Goal: Task Accomplishment & Management: Manage account settings

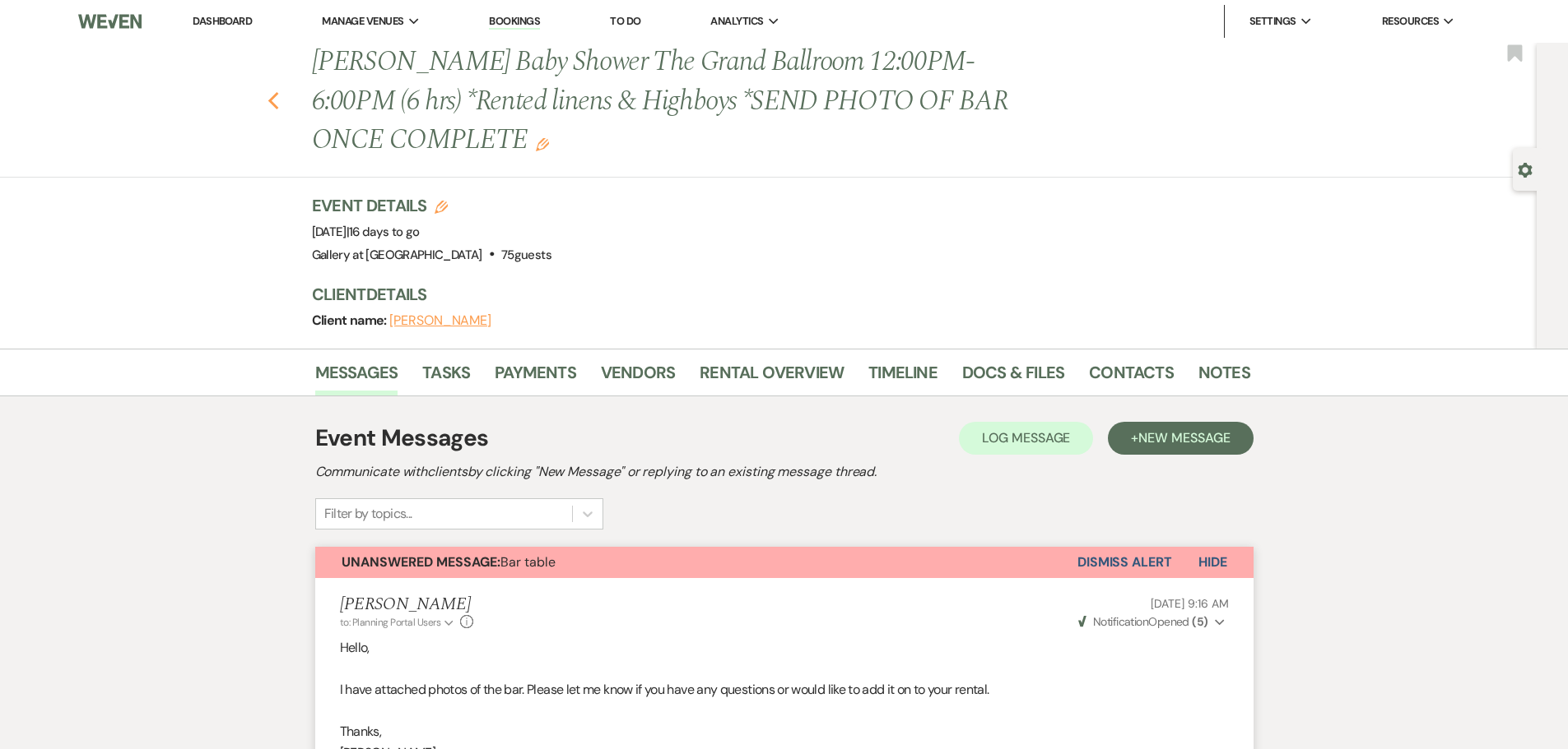
click at [279, 97] on icon "Previous" at bounding box center [274, 101] width 13 height 19
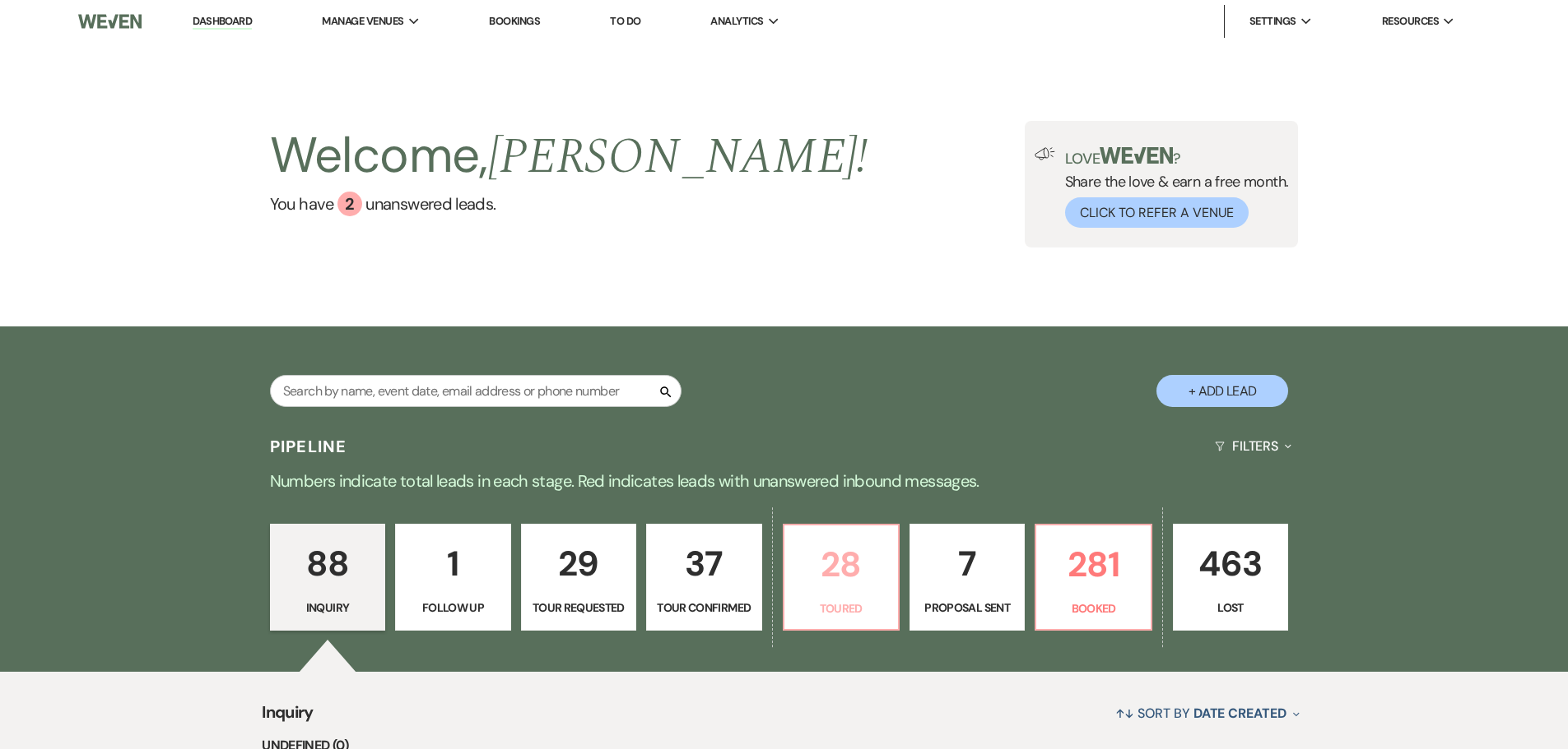
click at [862, 592] on p "28" at bounding box center [841, 564] width 94 height 55
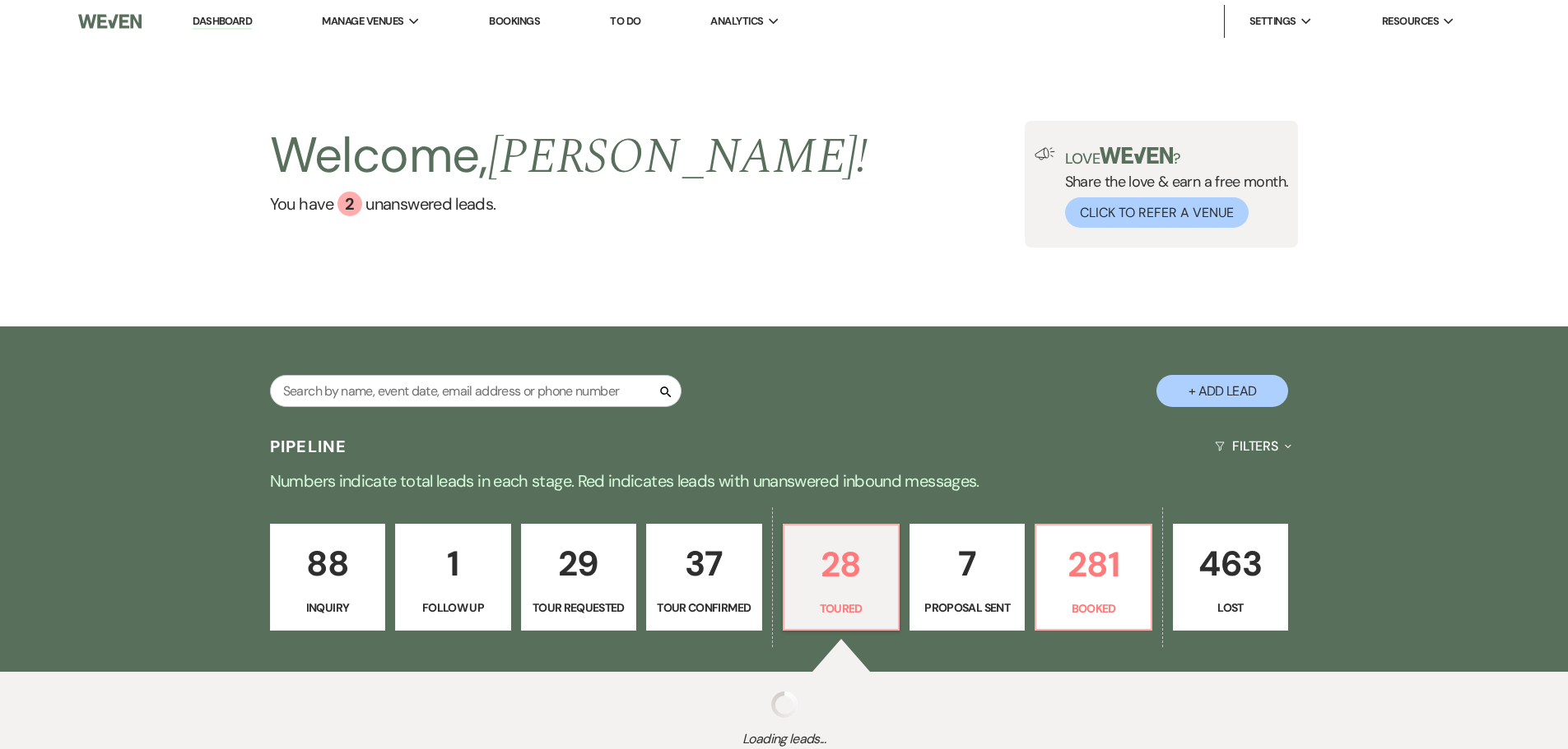
scroll to position [92, 0]
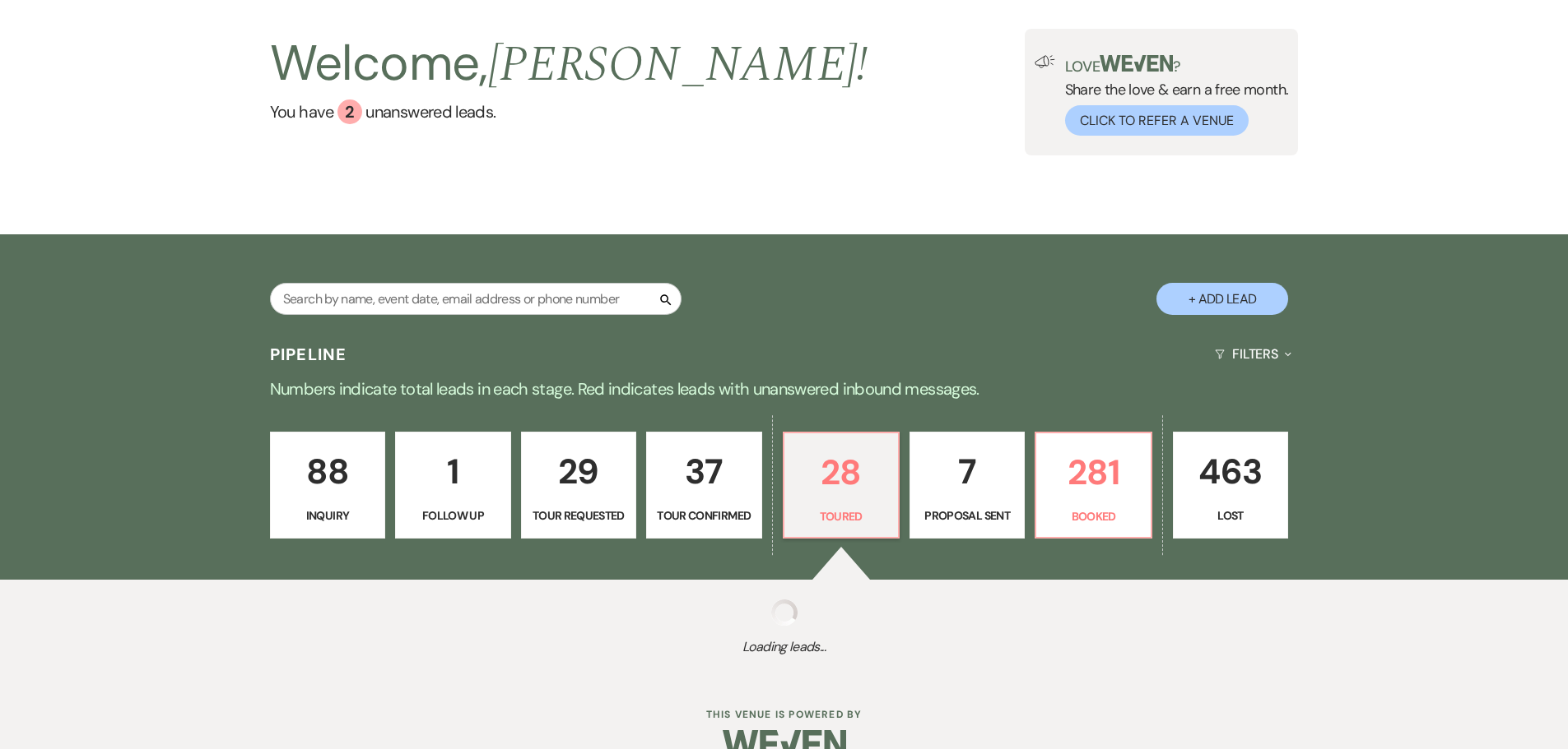
select select "5"
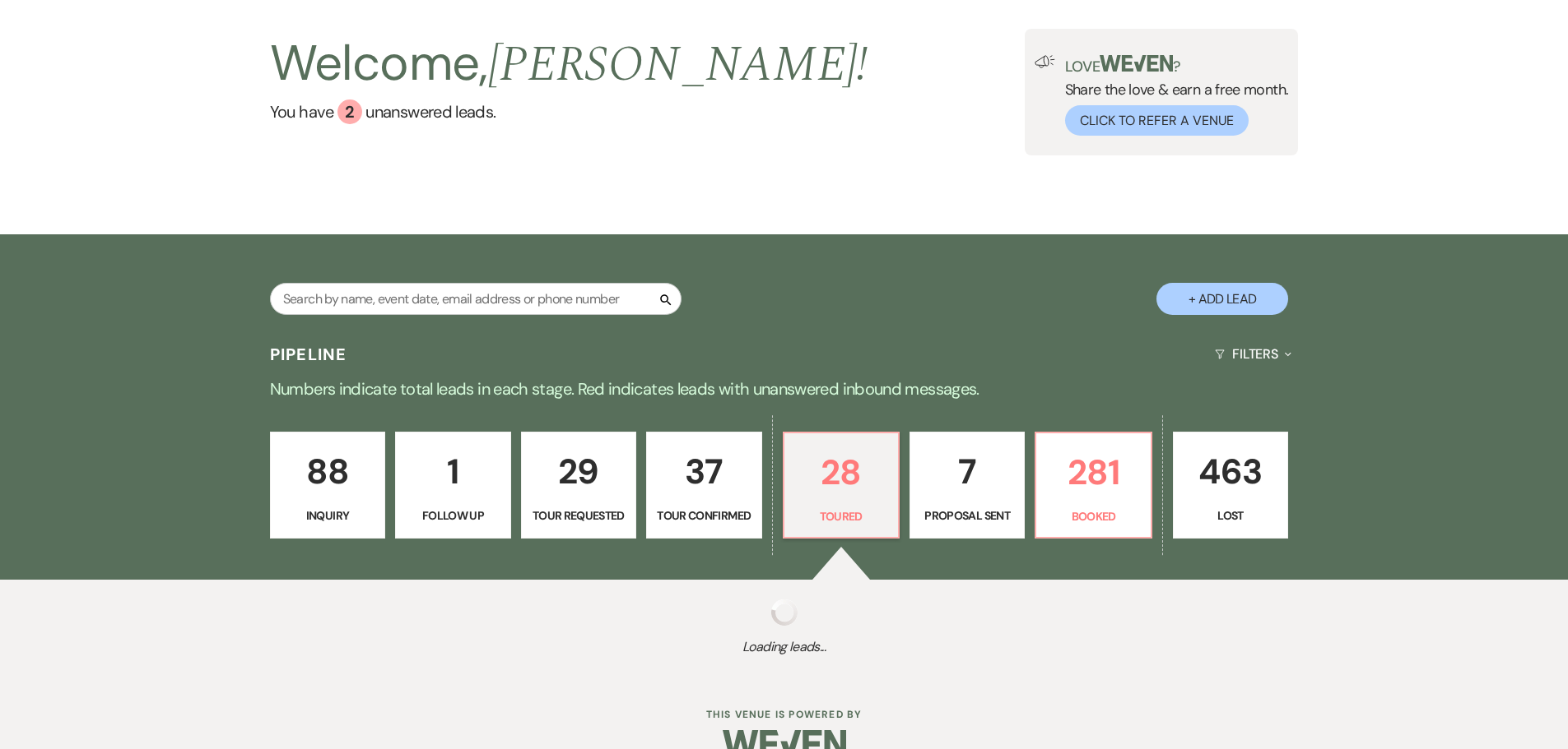
select select "5"
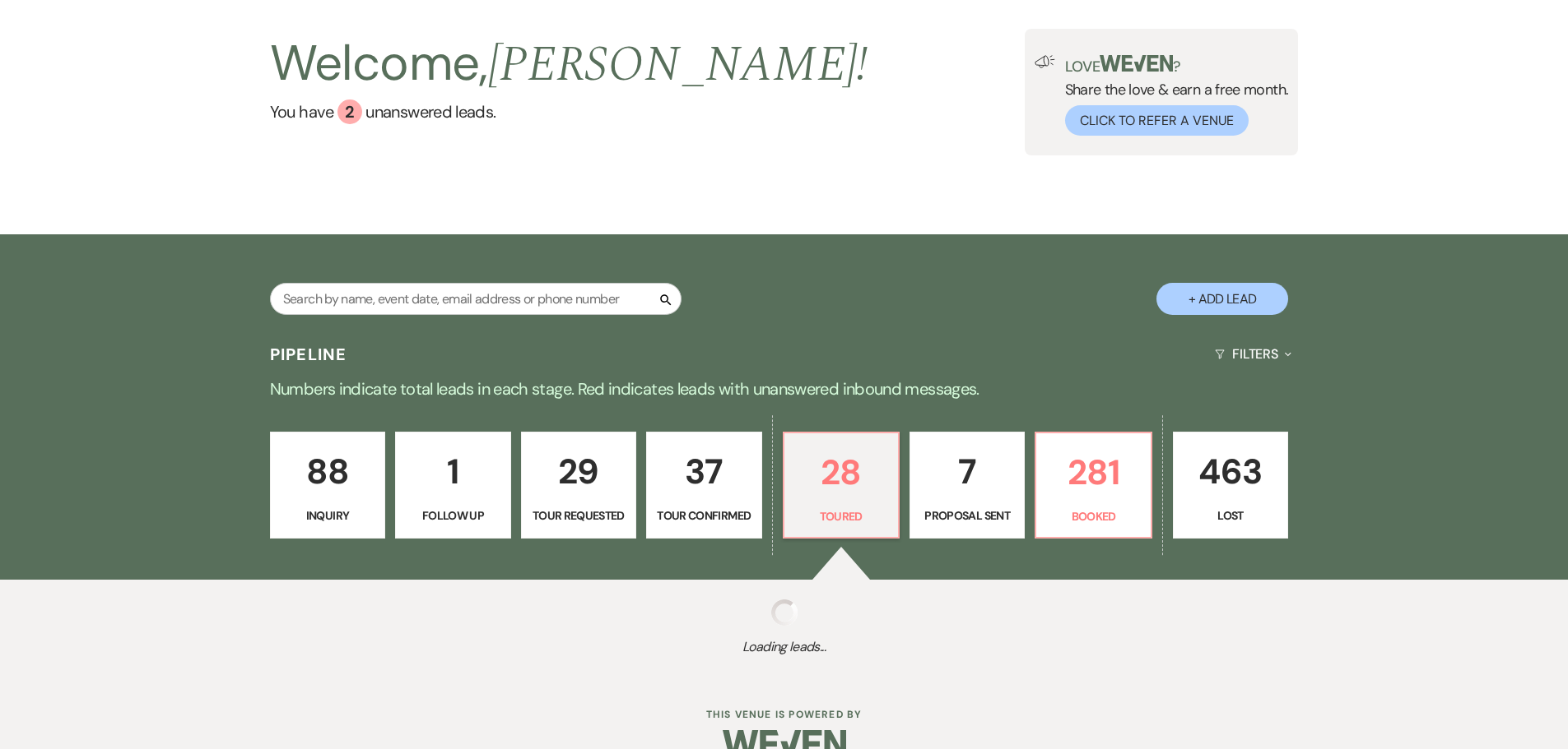
select select "5"
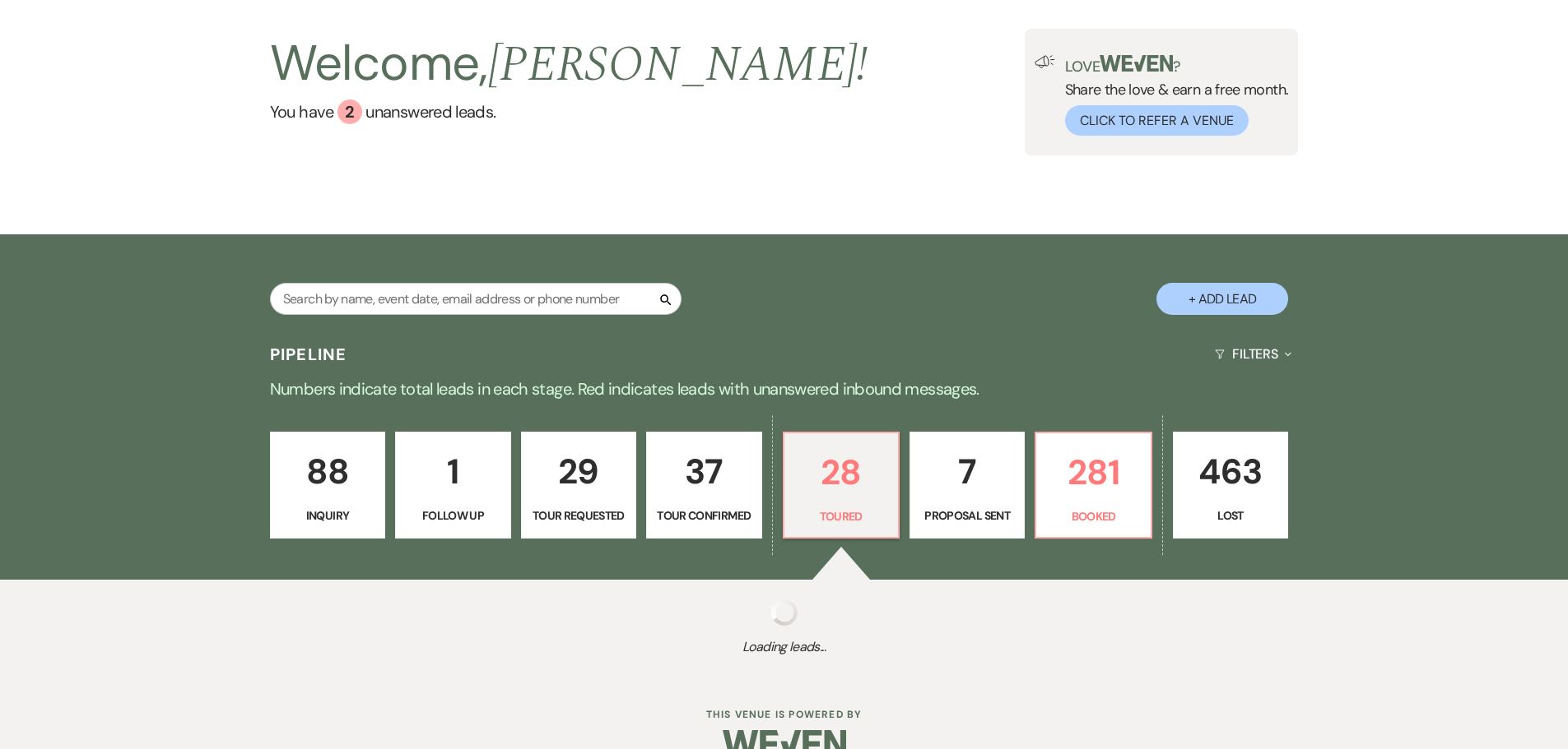
select select "5"
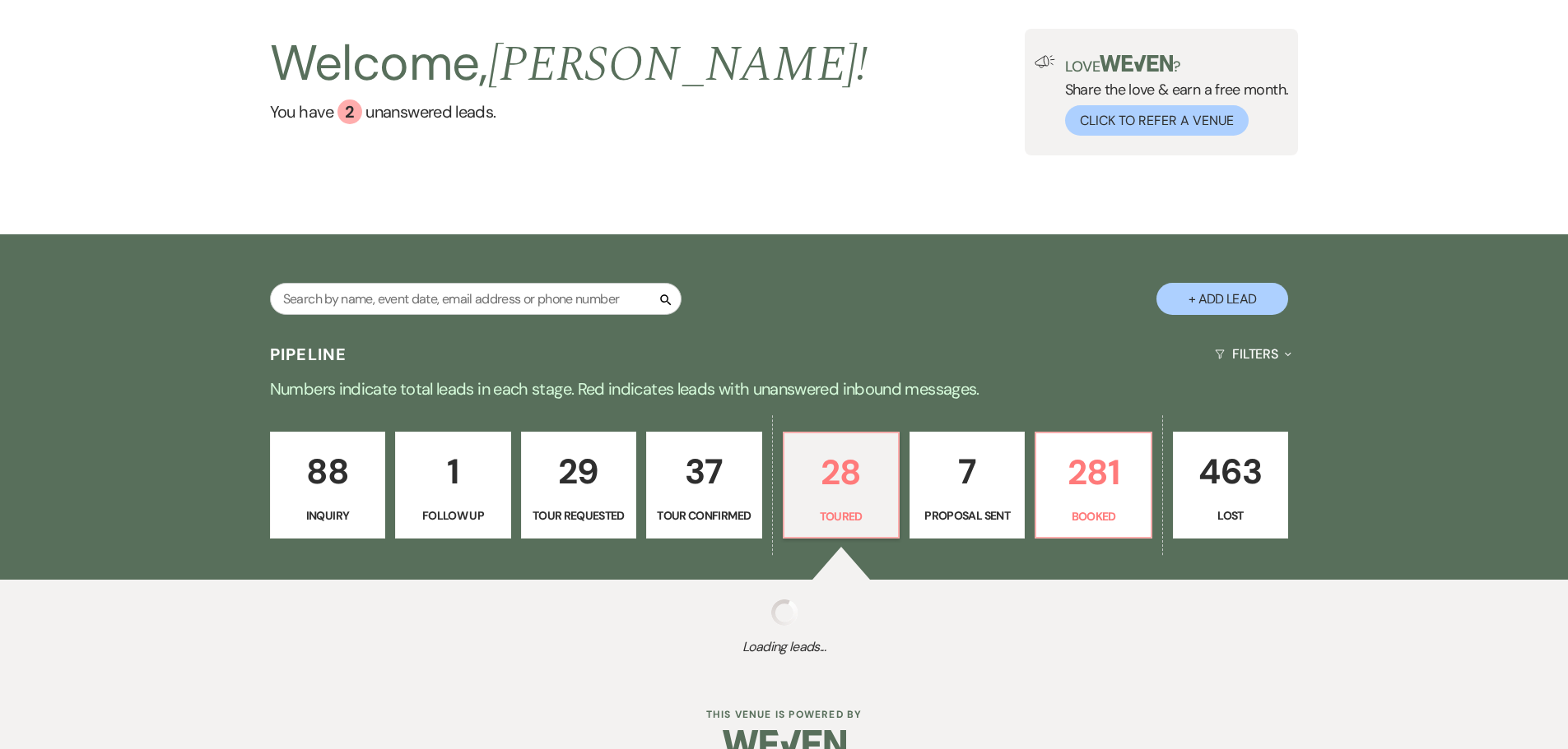
select select "5"
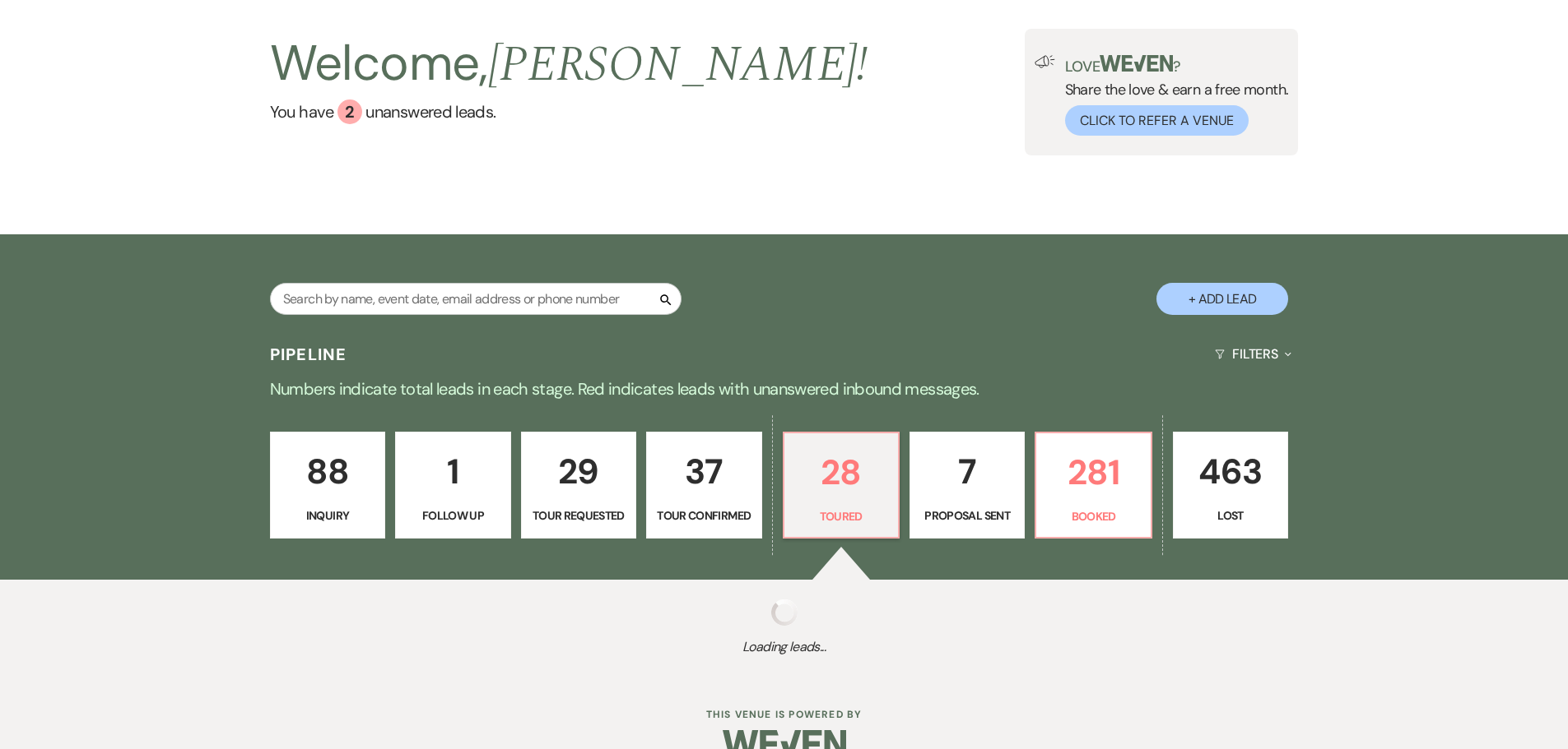
select select "5"
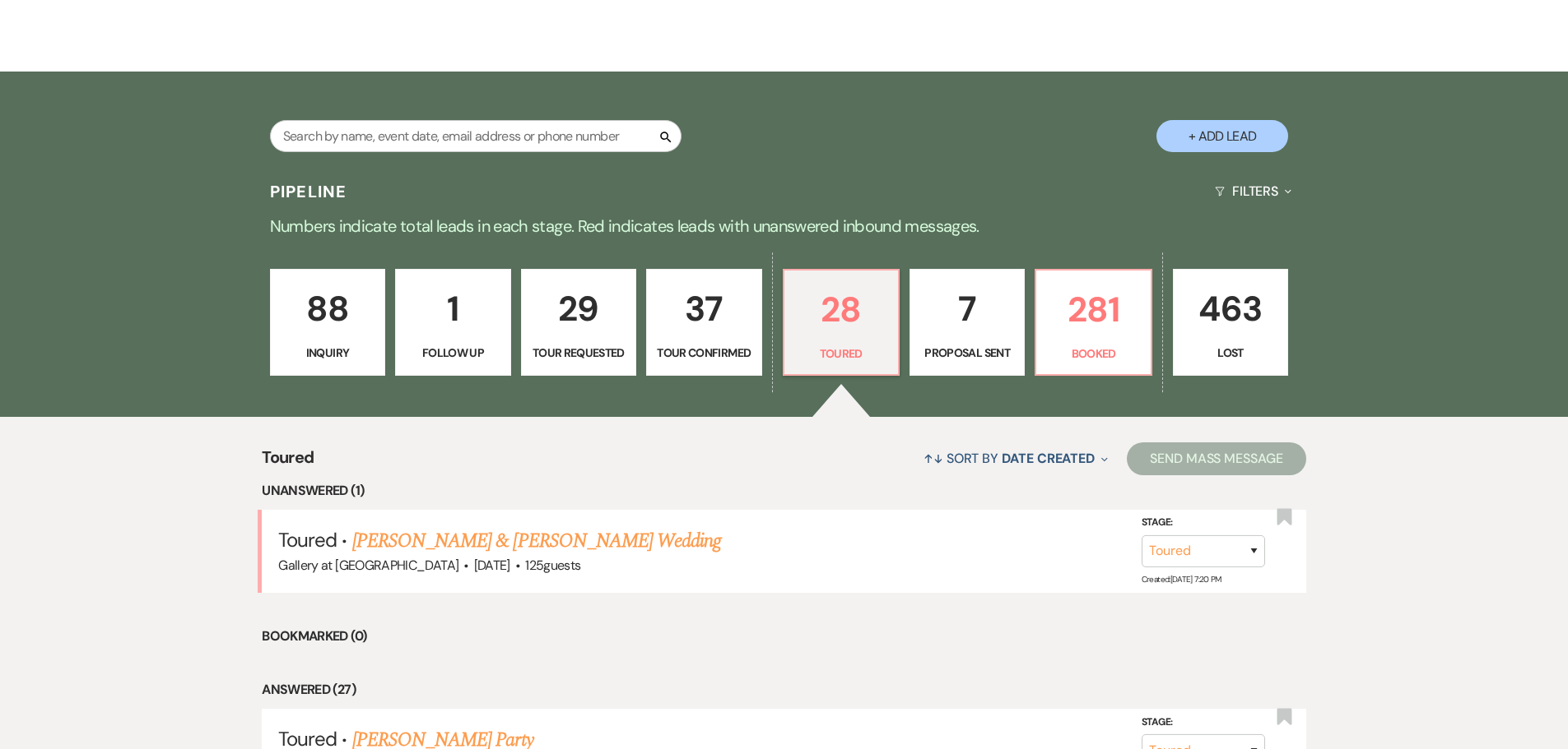
scroll to position [257, 0]
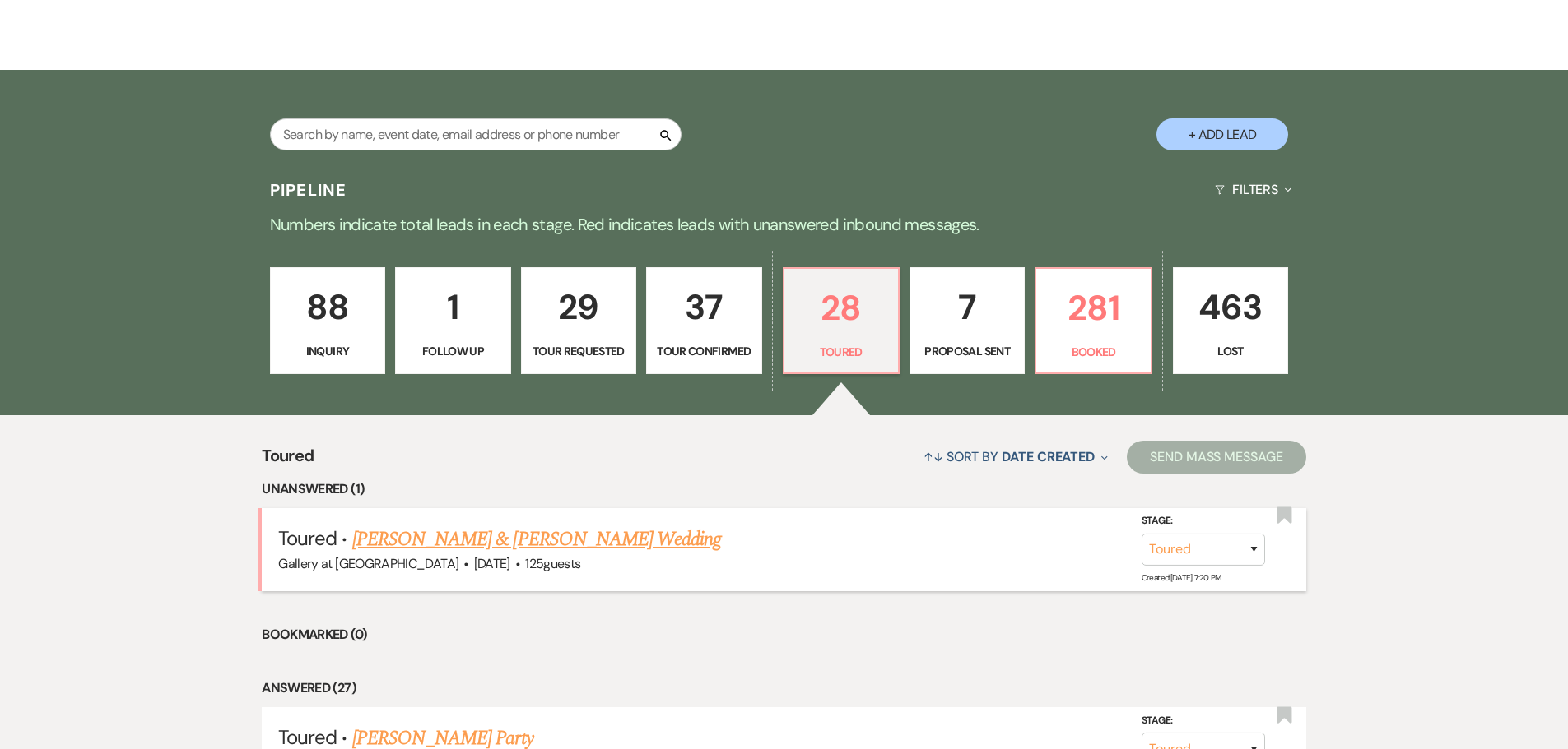
click at [487, 532] on link "Mackenzie Glover & Aaron Williams's Wedding" at bounding box center [537, 539] width 369 height 30
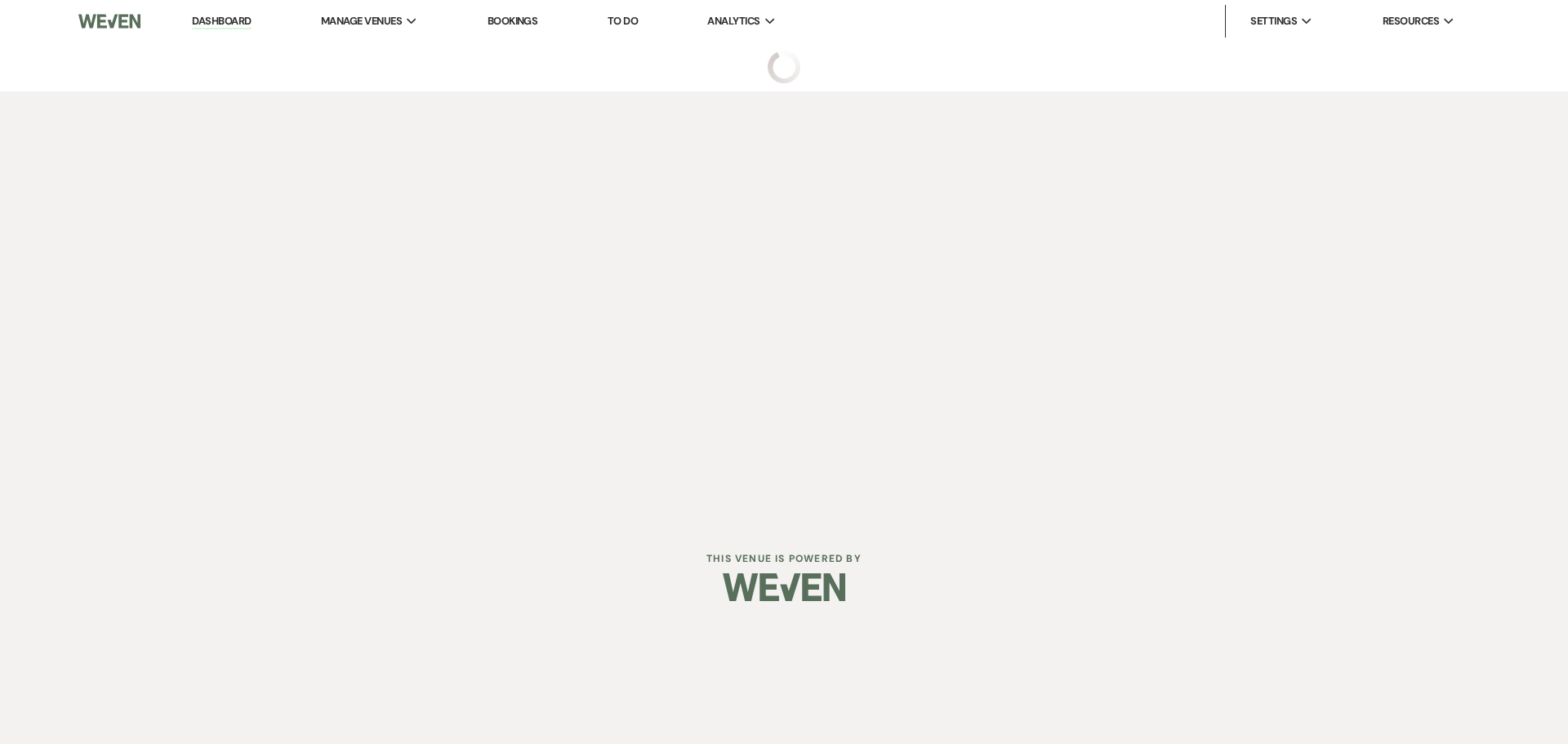
select select "5"
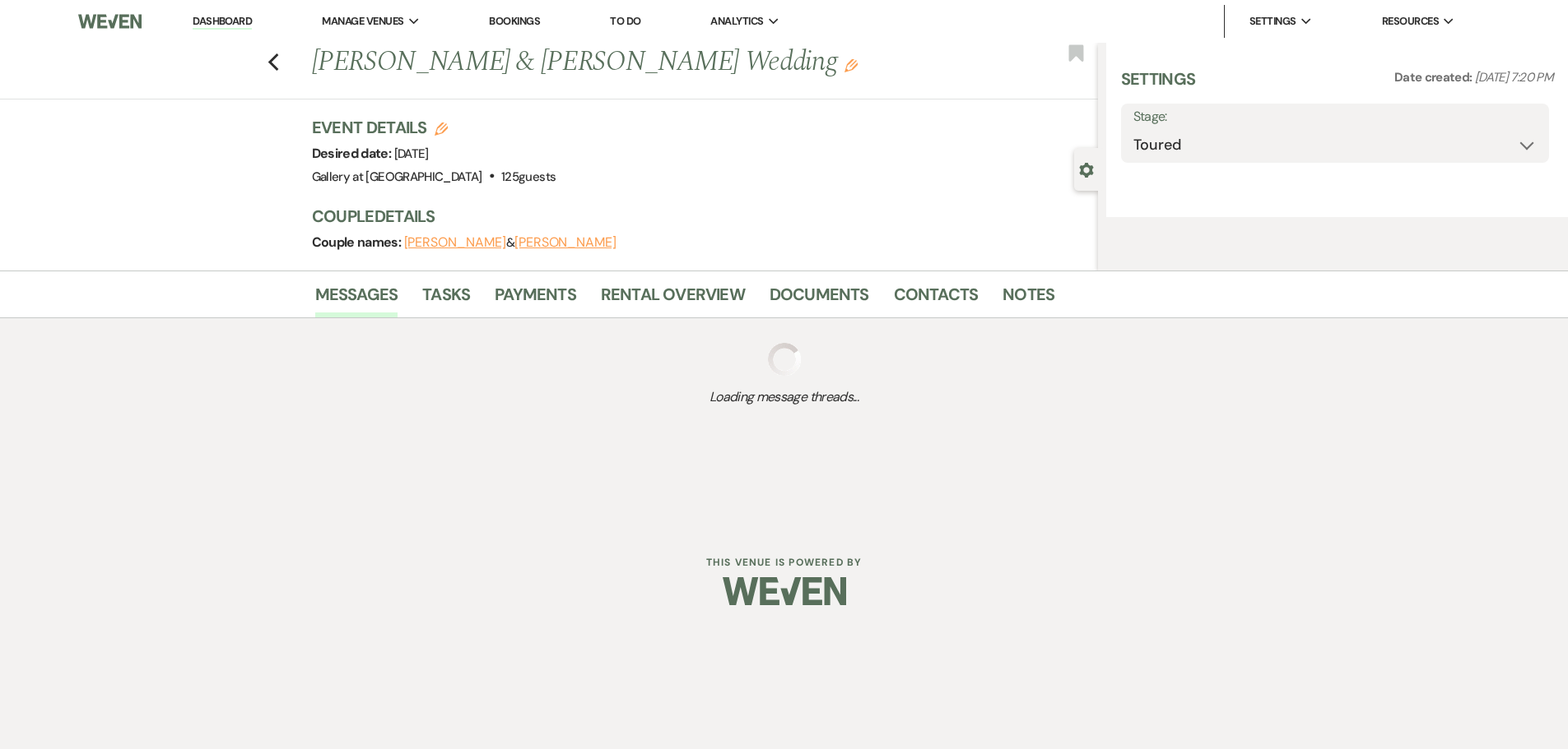
select select "5"
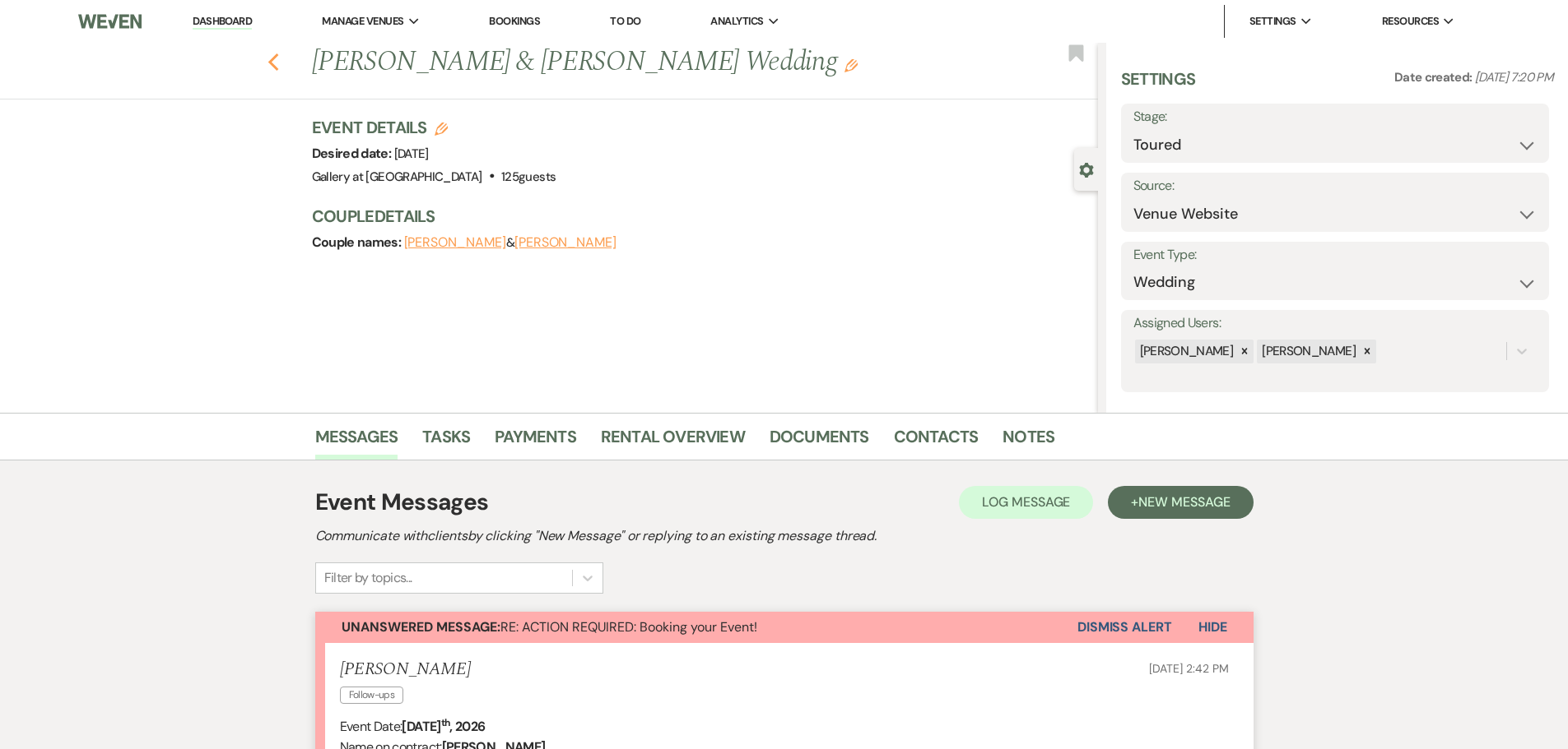
click at [275, 64] on icon "Previous" at bounding box center [274, 62] width 13 height 19
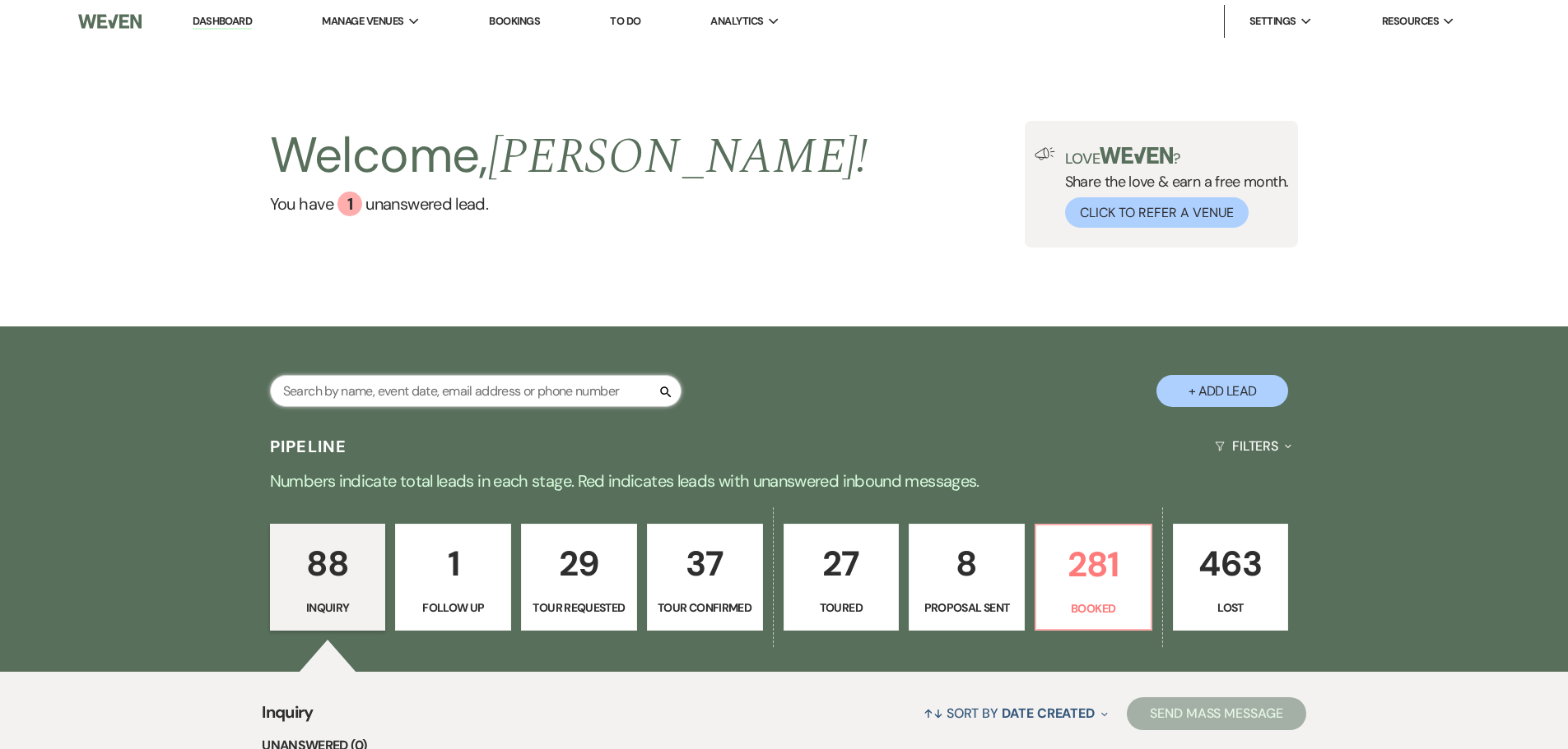
click at [370, 383] on input "text" at bounding box center [475, 391] width 411 height 32
type input "r"
type input "terry jones"
select select "6"
select select "8"
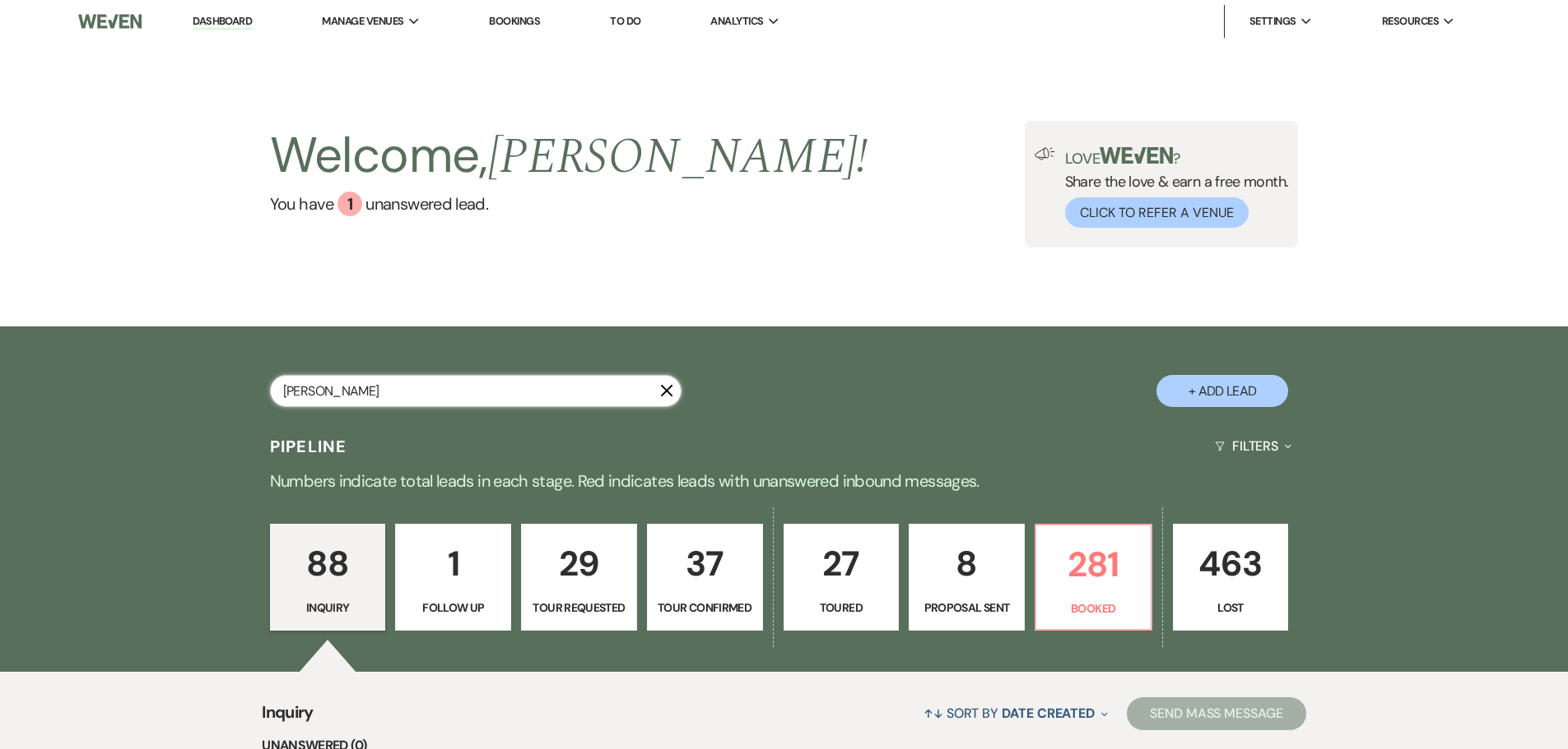
select select "8"
select select "5"
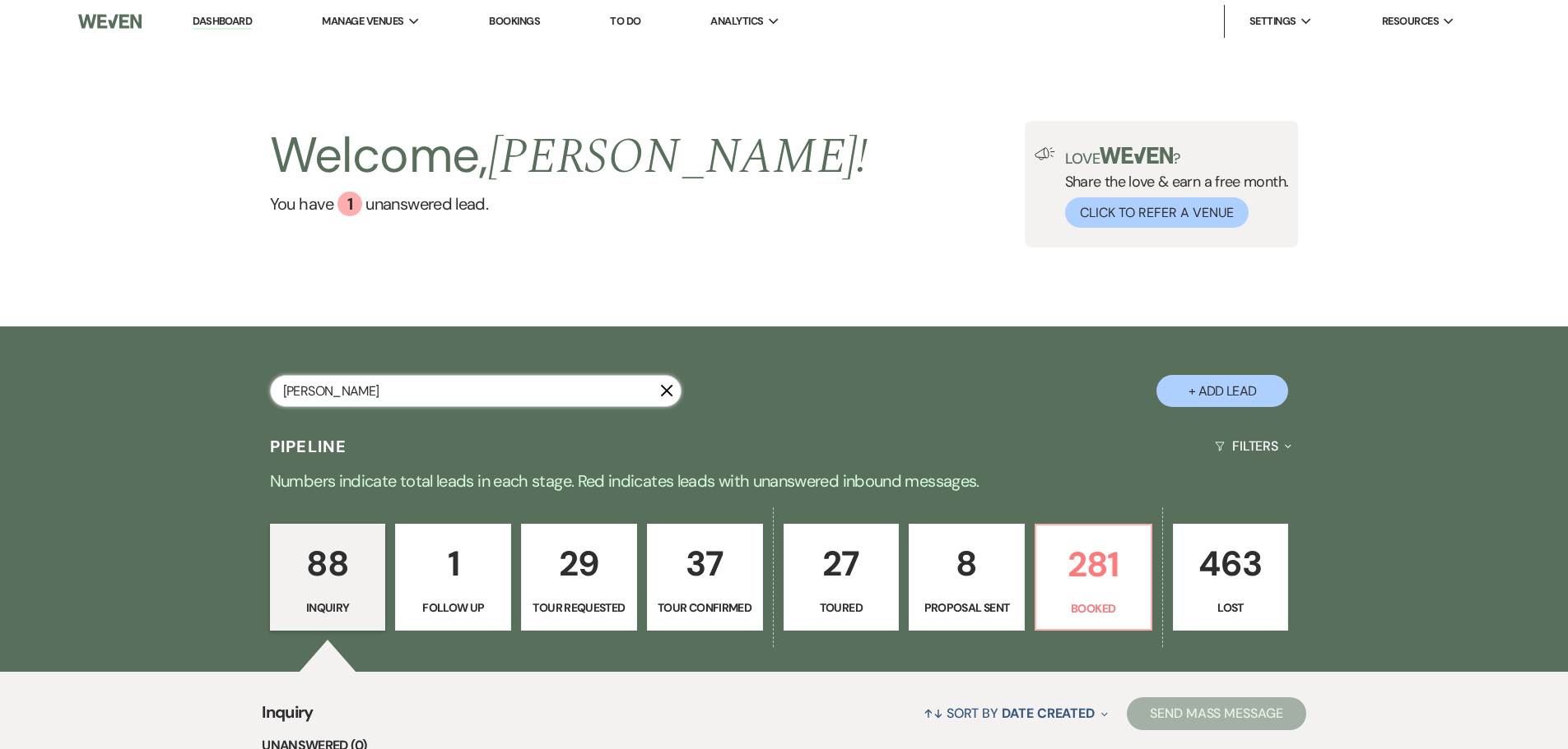
select select "8"
select select "5"
select select "8"
select select "11"
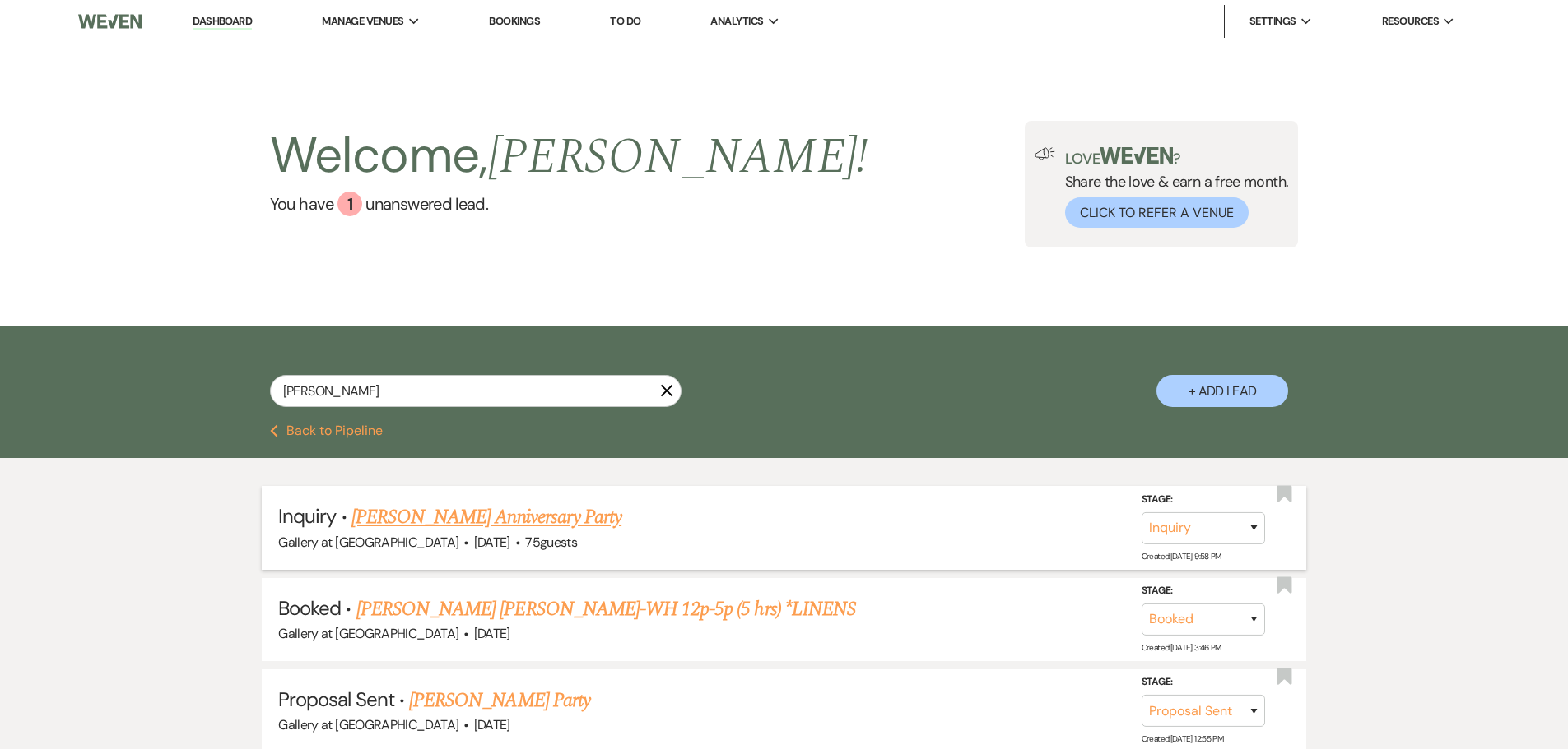
click at [509, 519] on link "Terry Jones's Anniversary Party" at bounding box center [487, 517] width 270 height 30
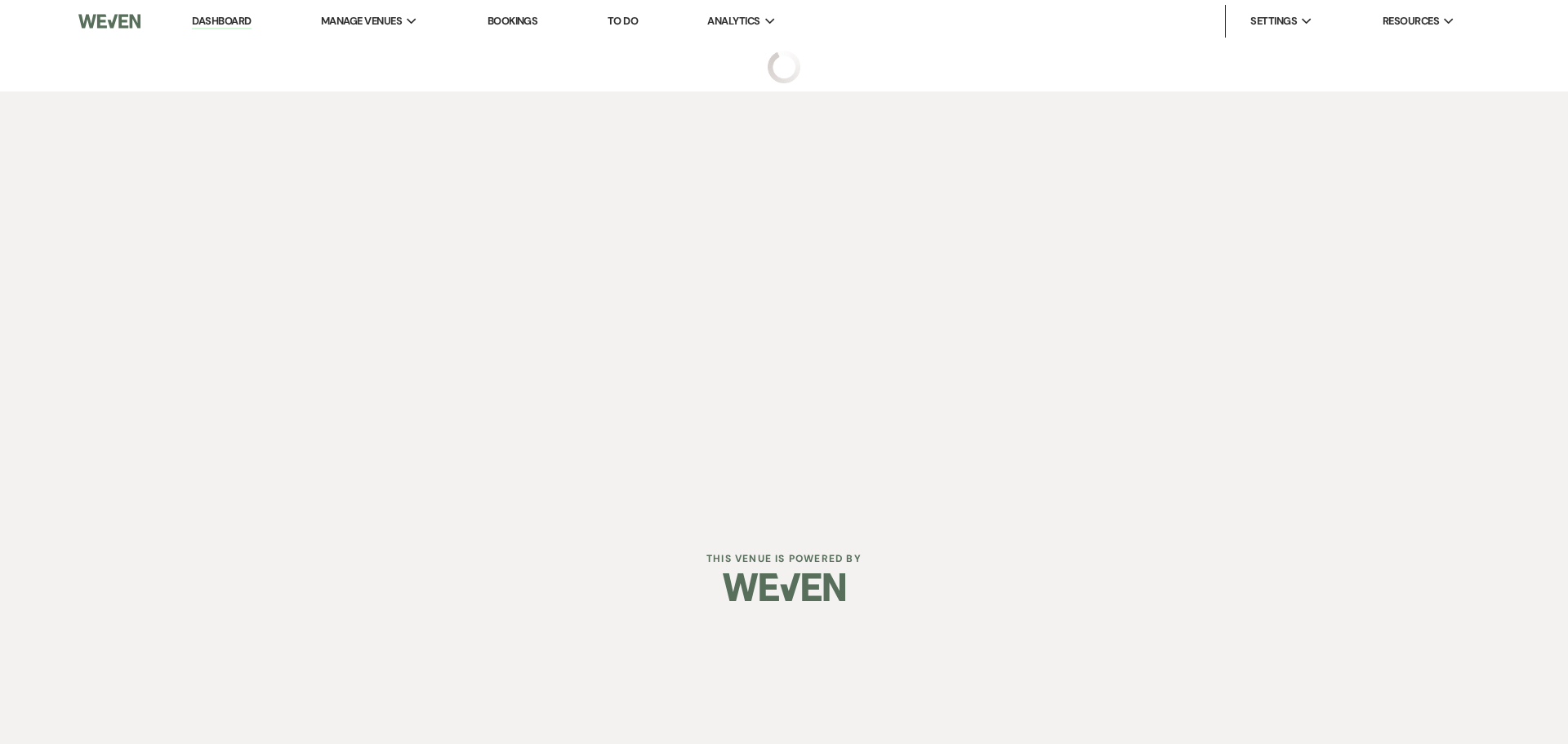
select select "5"
select select "17"
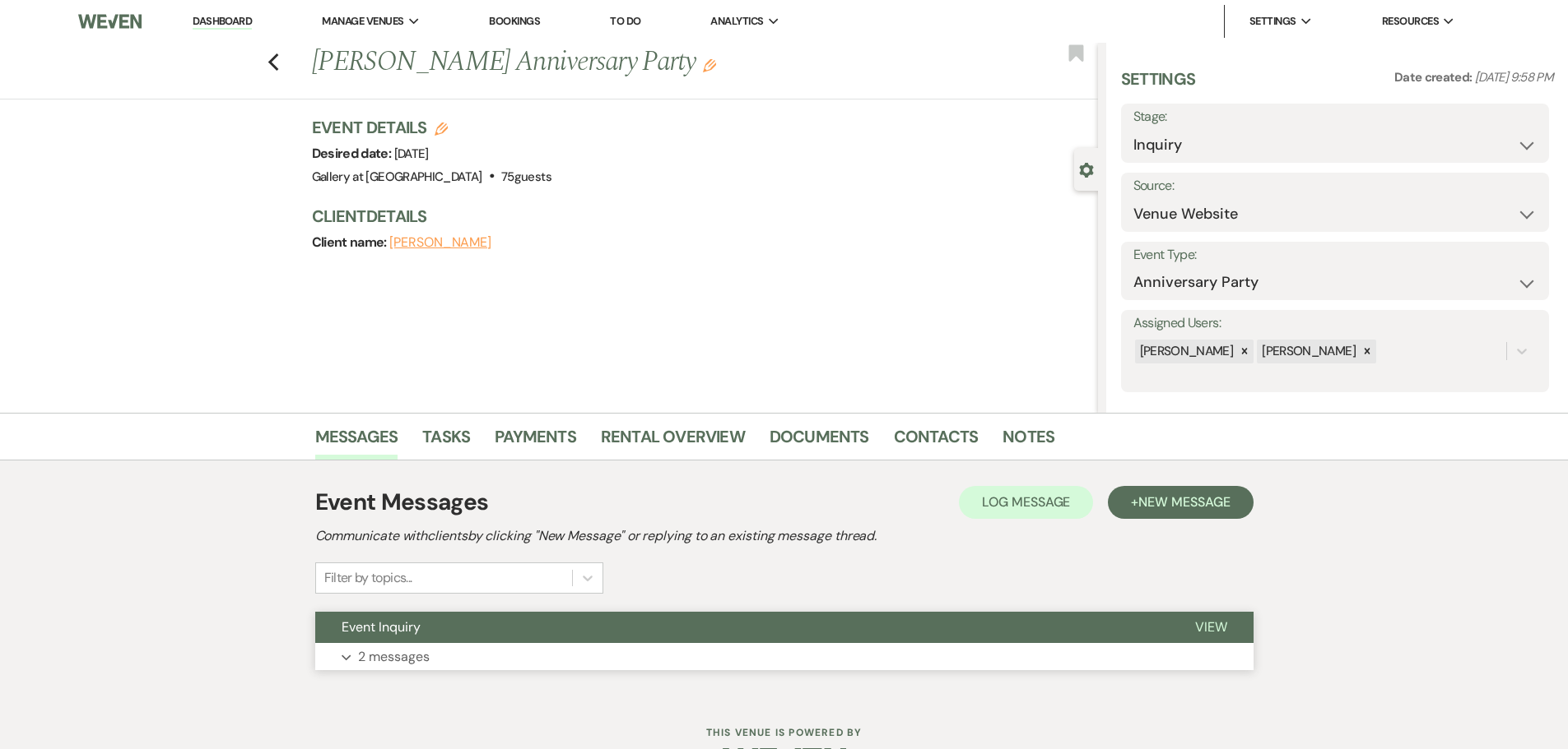
click at [509, 641] on button "Event Inquiry" at bounding box center [742, 627] width 854 height 31
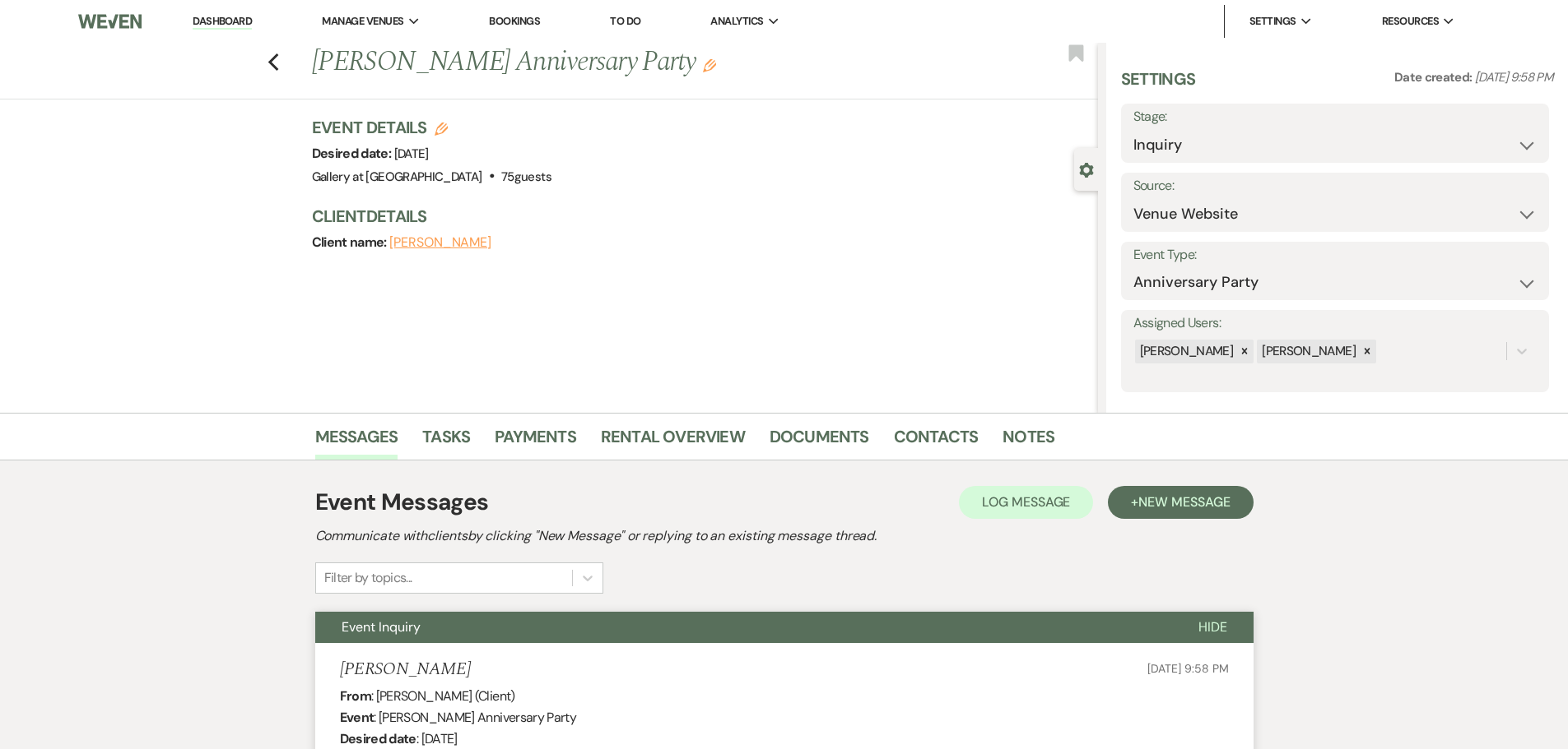
scroll to position [411, 0]
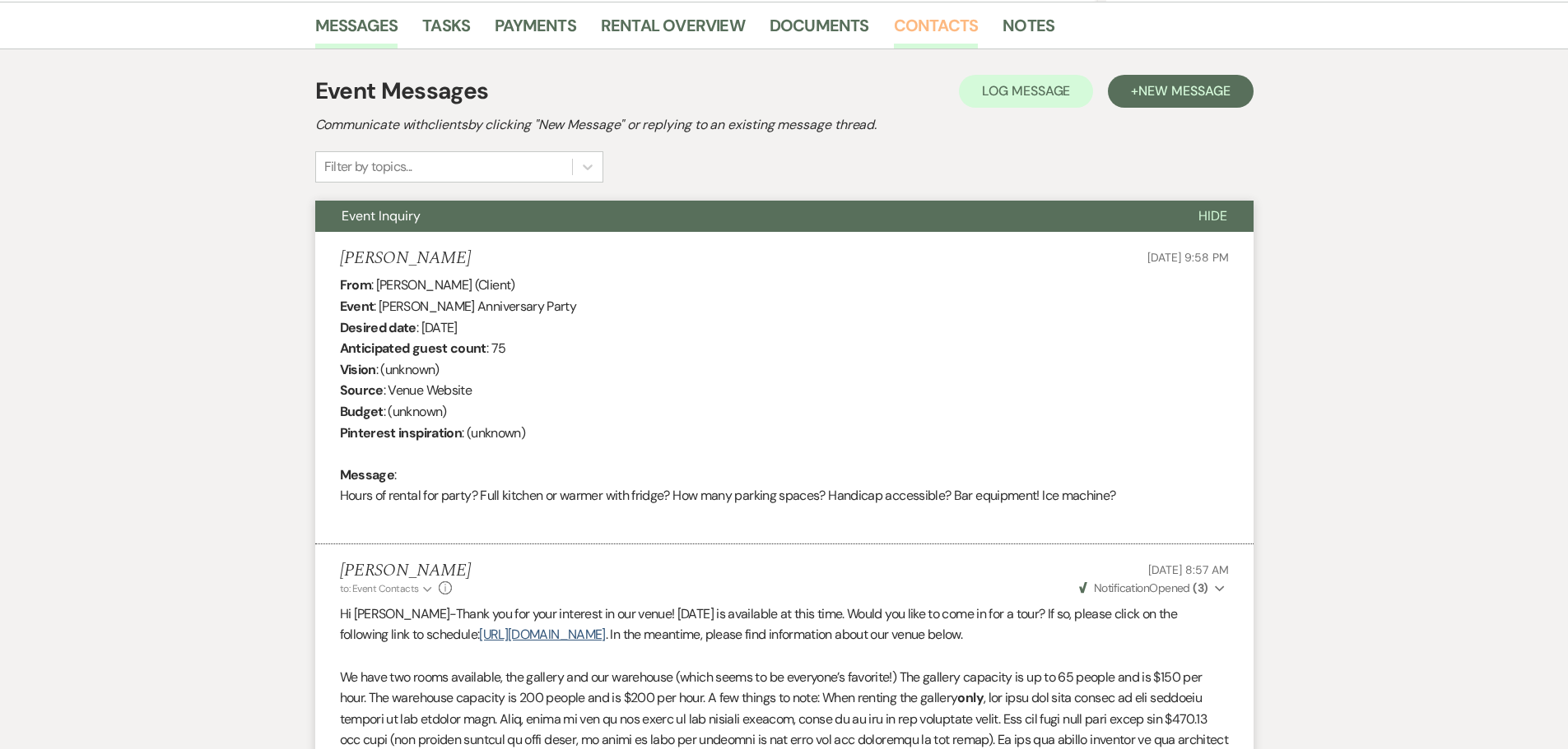
click at [918, 20] on link "Contacts" at bounding box center [936, 31] width 85 height 36
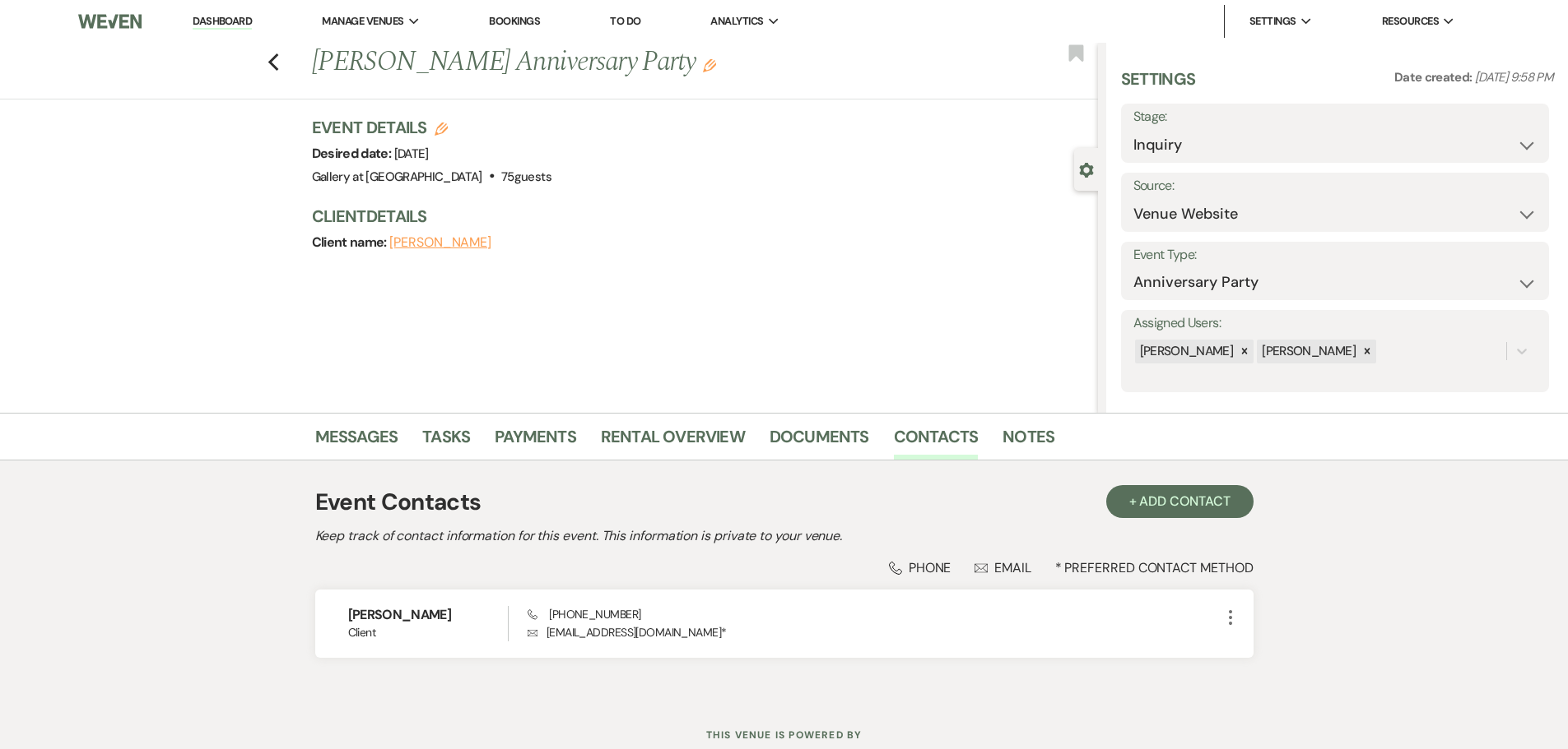
click at [1359, 125] on label "Stage:" at bounding box center [1335, 117] width 403 height 24
click at [1358, 147] on select "Inquiry Follow Up Tour Requested Tour Confirmed Toured Proposal Sent Booked Lost" at bounding box center [1335, 145] width 403 height 32
select select "4"
click at [1133, 129] on select "Inquiry Follow Up Tour Requested Tour Confirmed Toured Proposal Sent Booked Lost" at bounding box center [1335, 145] width 403 height 32
click at [1503, 139] on button "Save" at bounding box center [1502, 133] width 93 height 33
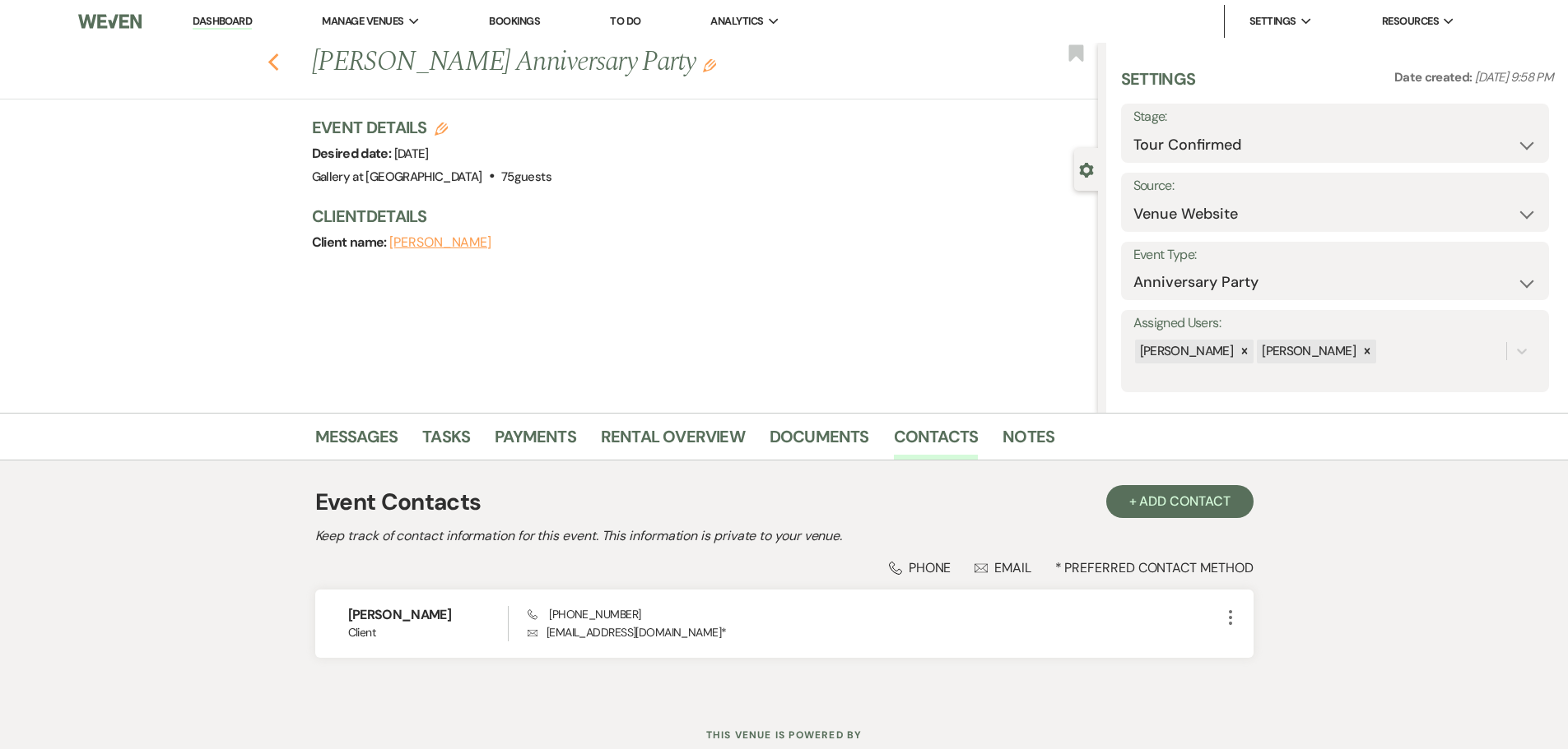
click at [277, 61] on use "button" at bounding box center [273, 62] width 11 height 18
select select "4"
select select "6"
select select "8"
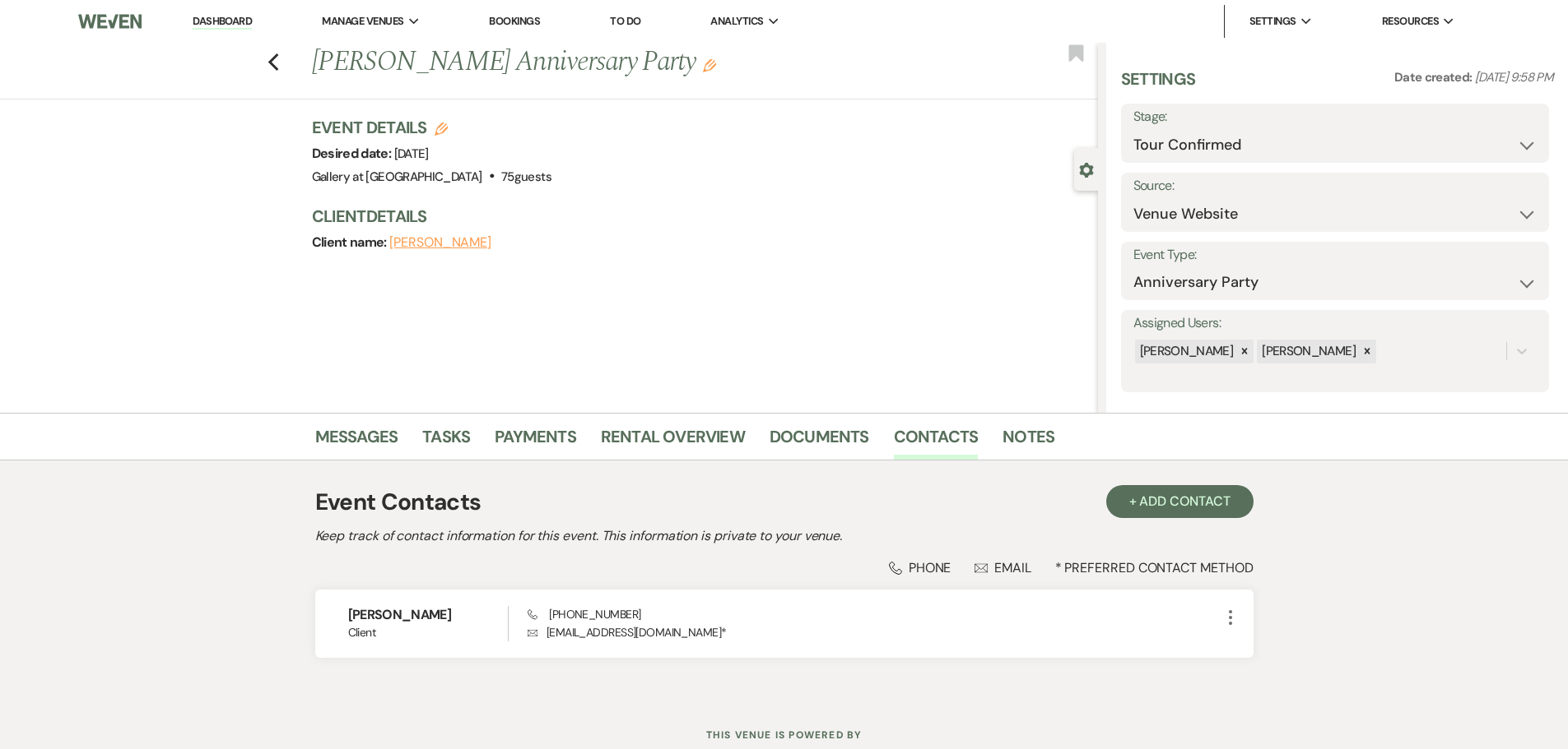
select select "8"
select select "5"
select select "8"
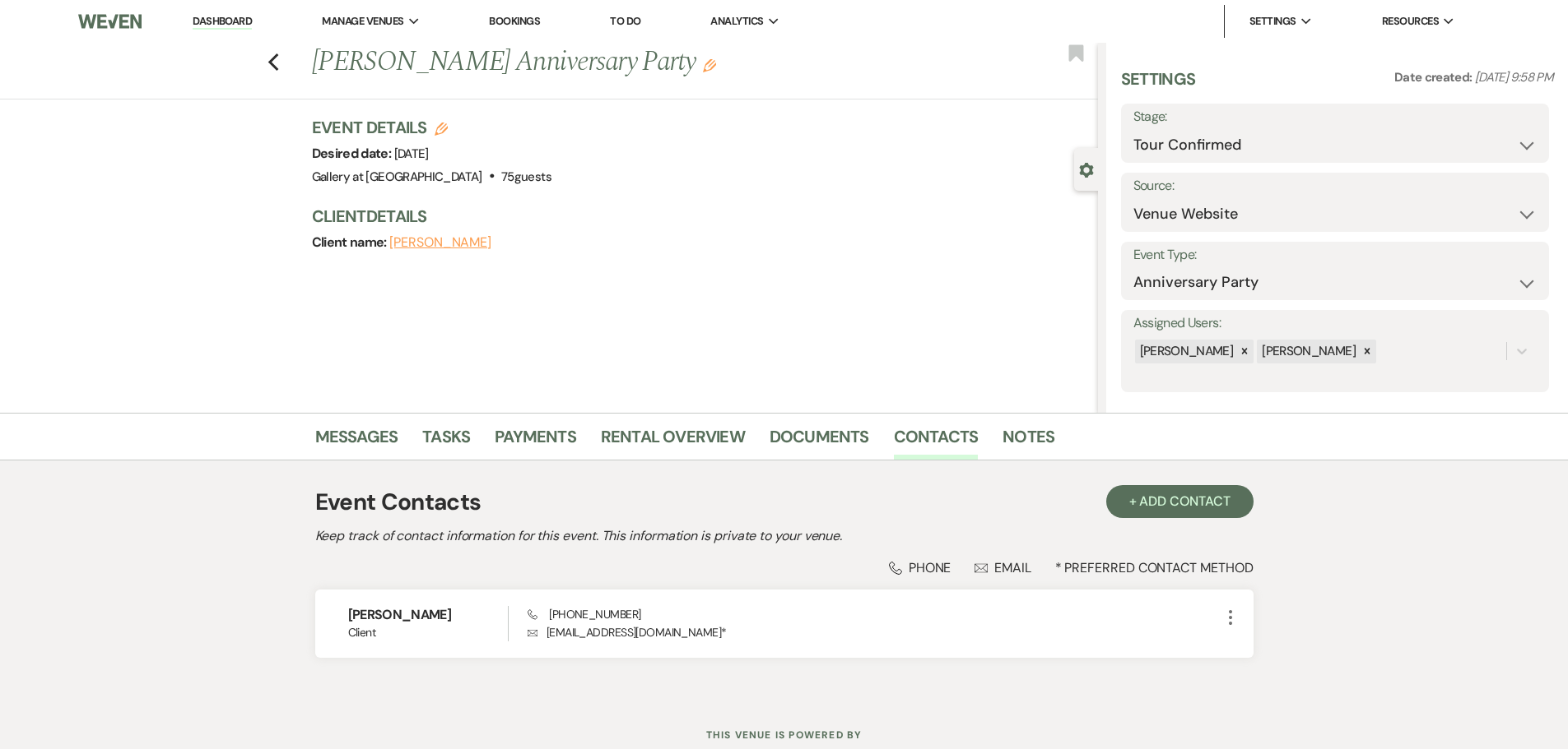
select select "5"
select select "8"
select select "11"
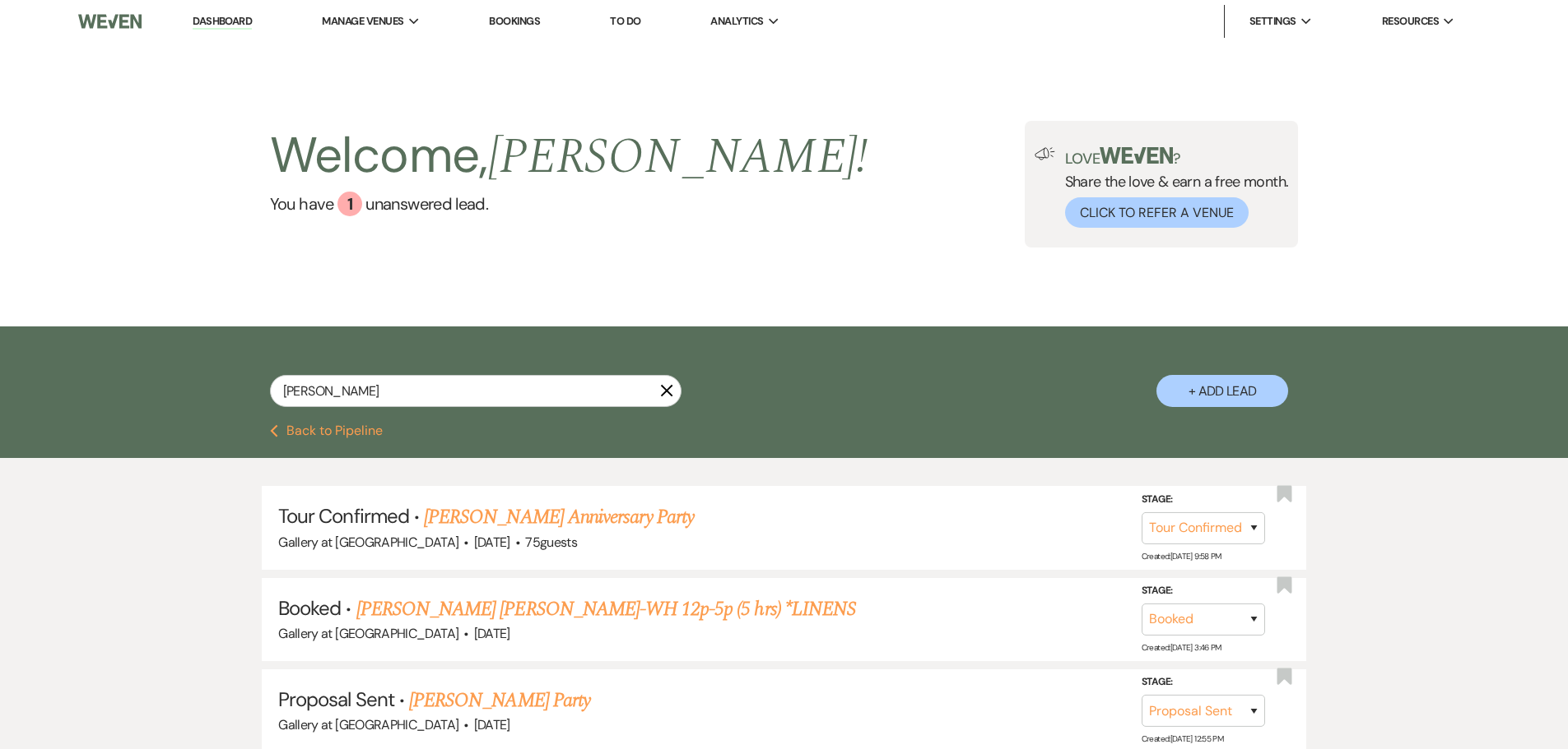
click at [664, 386] on icon "X" at bounding box center [667, 391] width 14 height 14
select select "4"
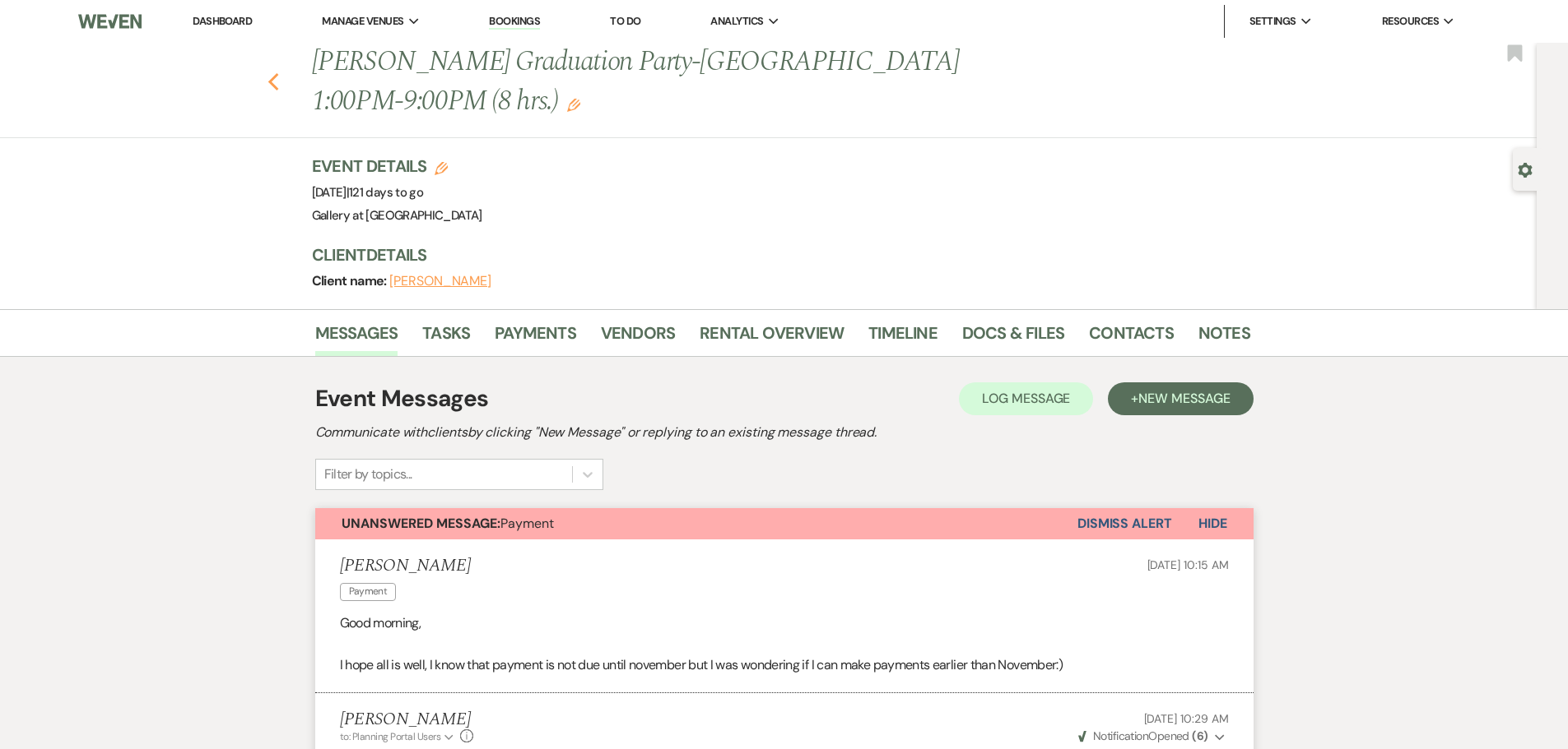
click at [278, 79] on use "button" at bounding box center [273, 81] width 11 height 18
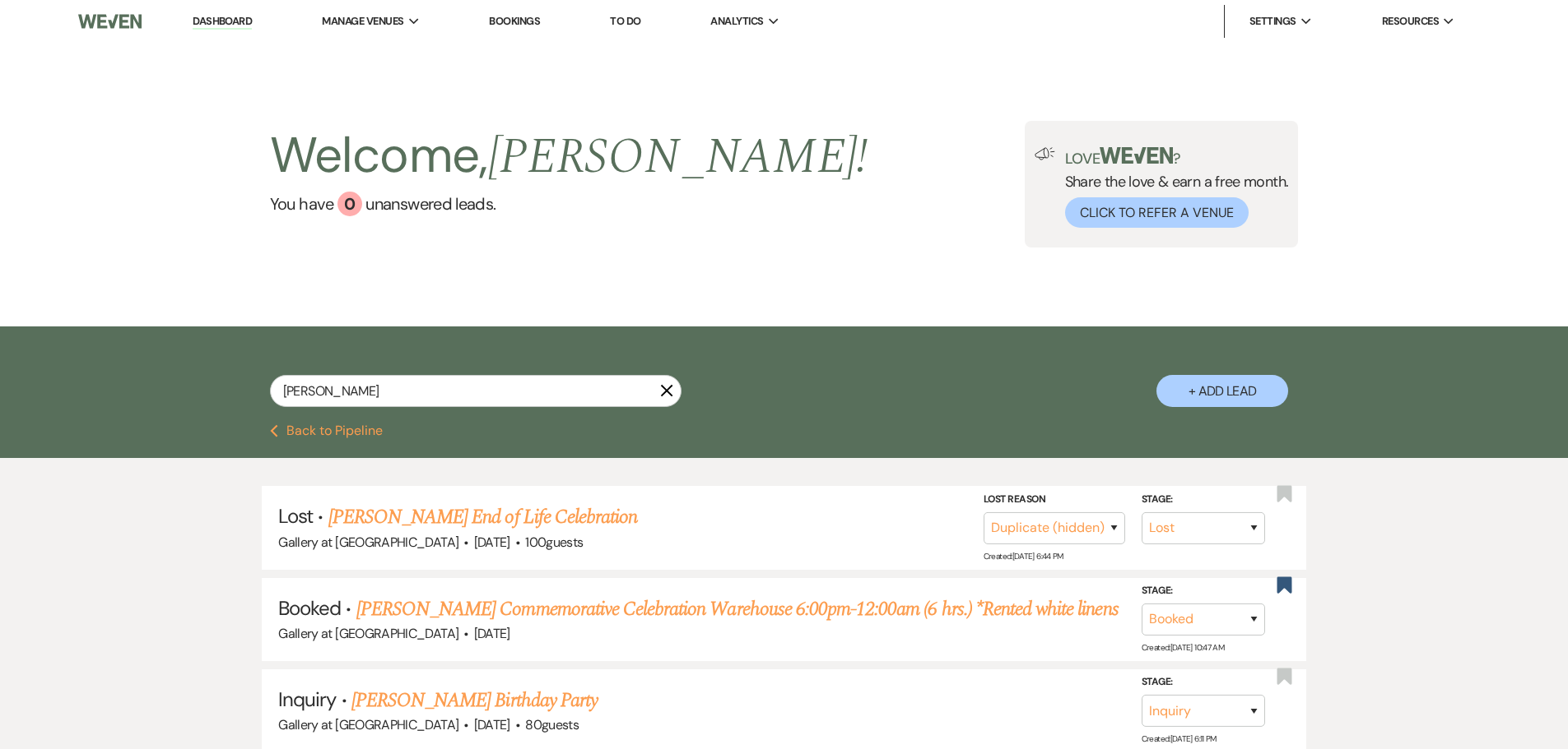
select select "8"
select select "4"
select select "8"
select select "5"
select select "8"
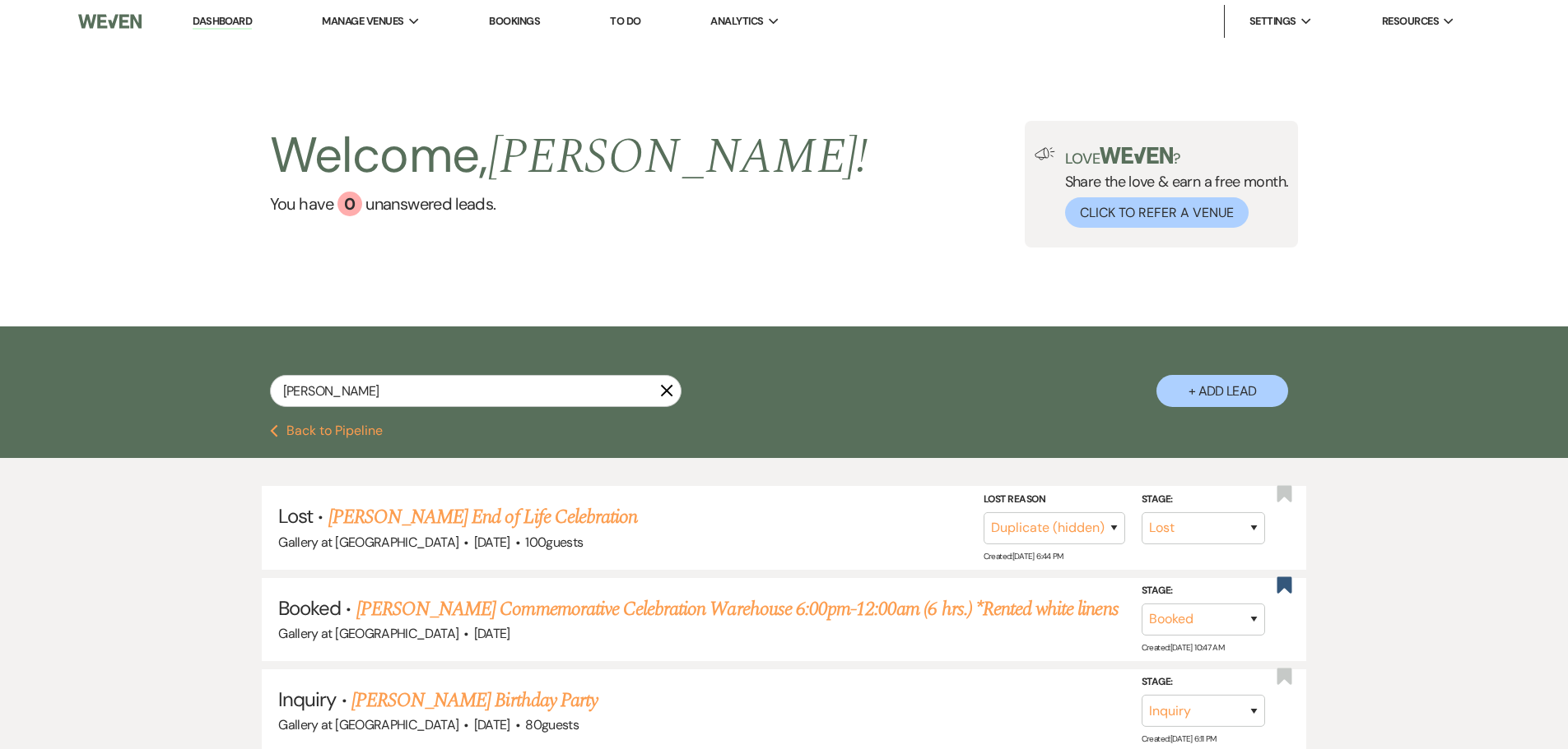
select select "5"
select select "8"
select select "4"
drag, startPoint x: 442, startPoint y: 397, endPoint x: -92, endPoint y: 385, distance: 534.1
click at [0, 385] on html "Dashboard Manage Venues Expand Gallery at [GEOGRAPHIC_DATA] Bookings To Do Anal…" at bounding box center [784, 718] width 1568 height 1435
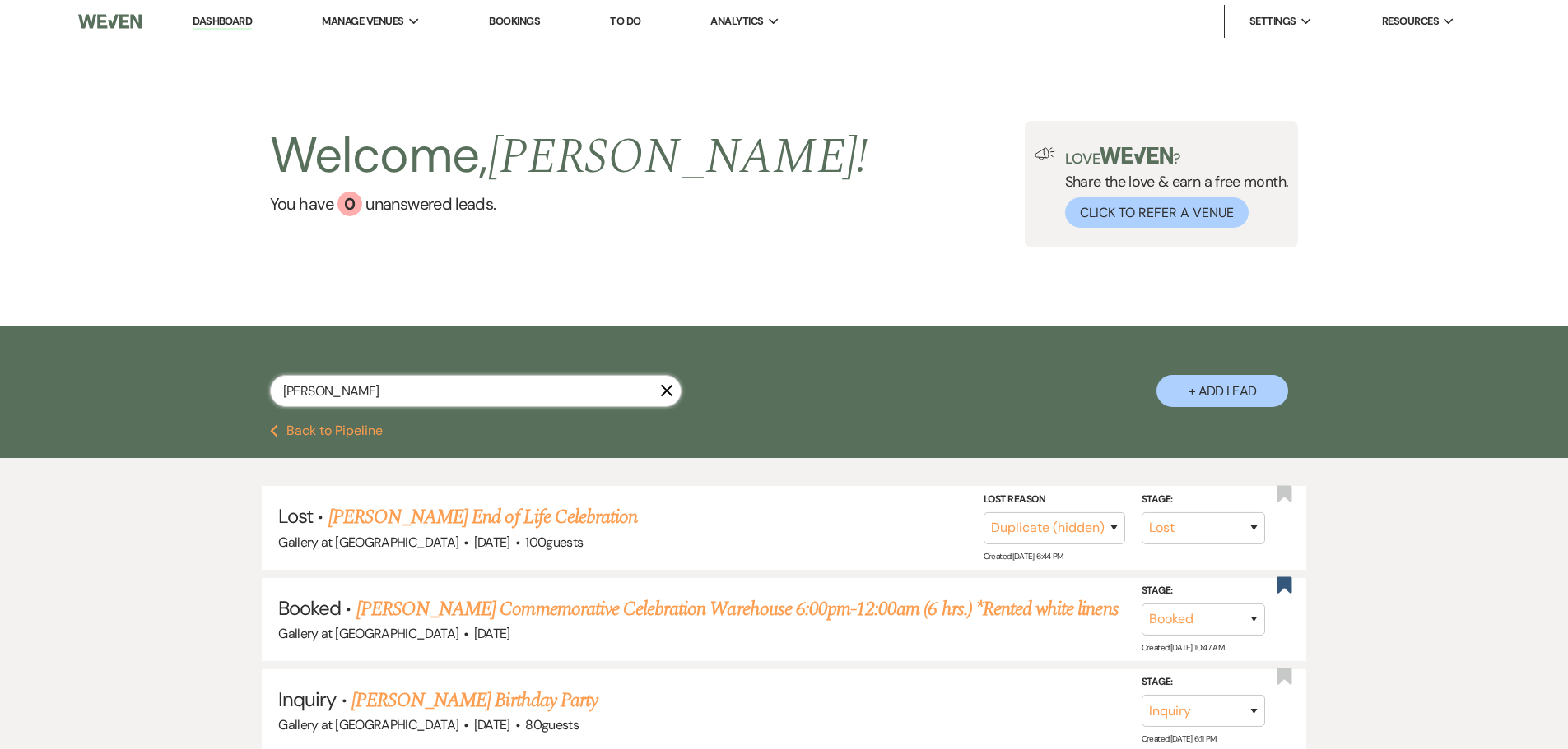
type input "[PERSON_NAME]"
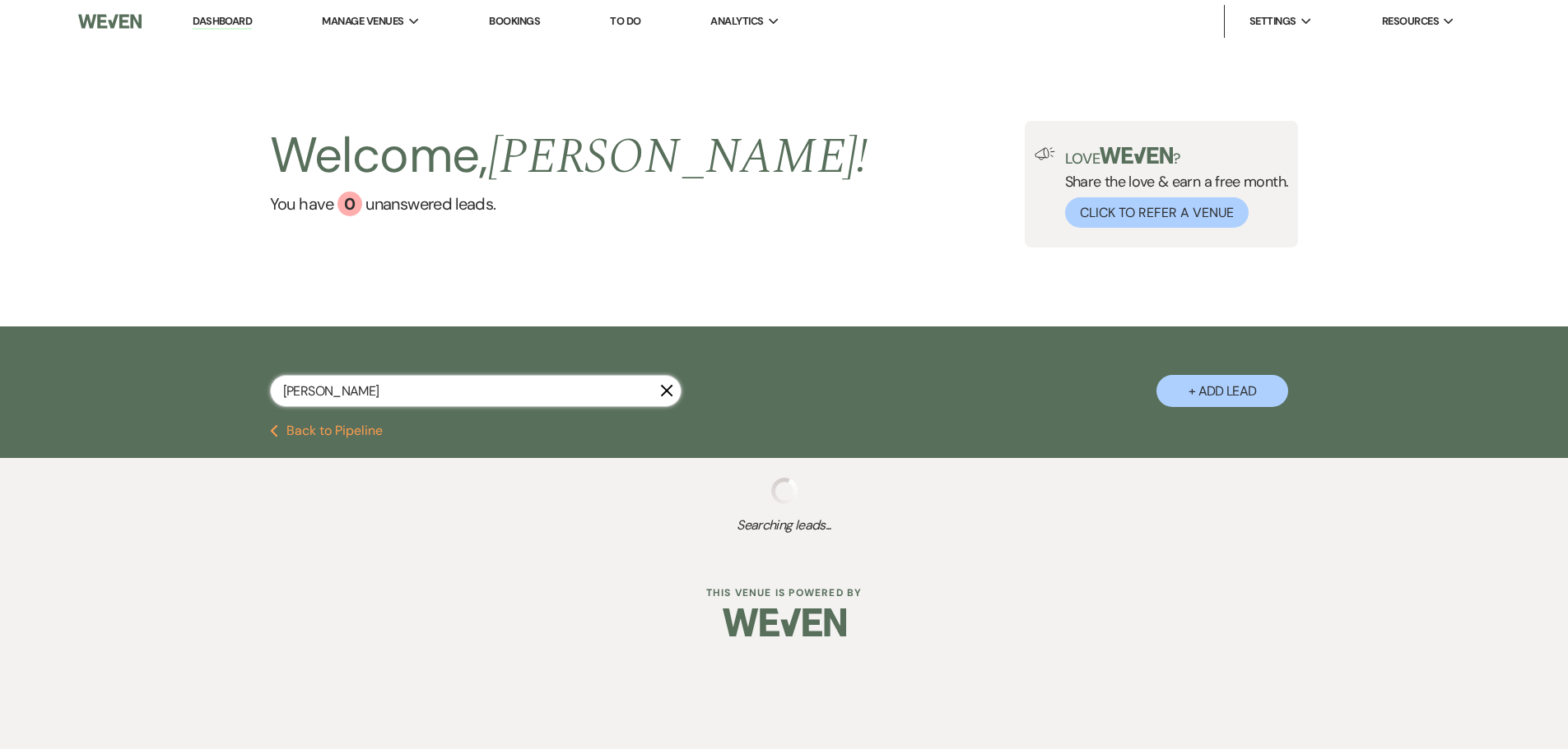
select select "8"
select select "4"
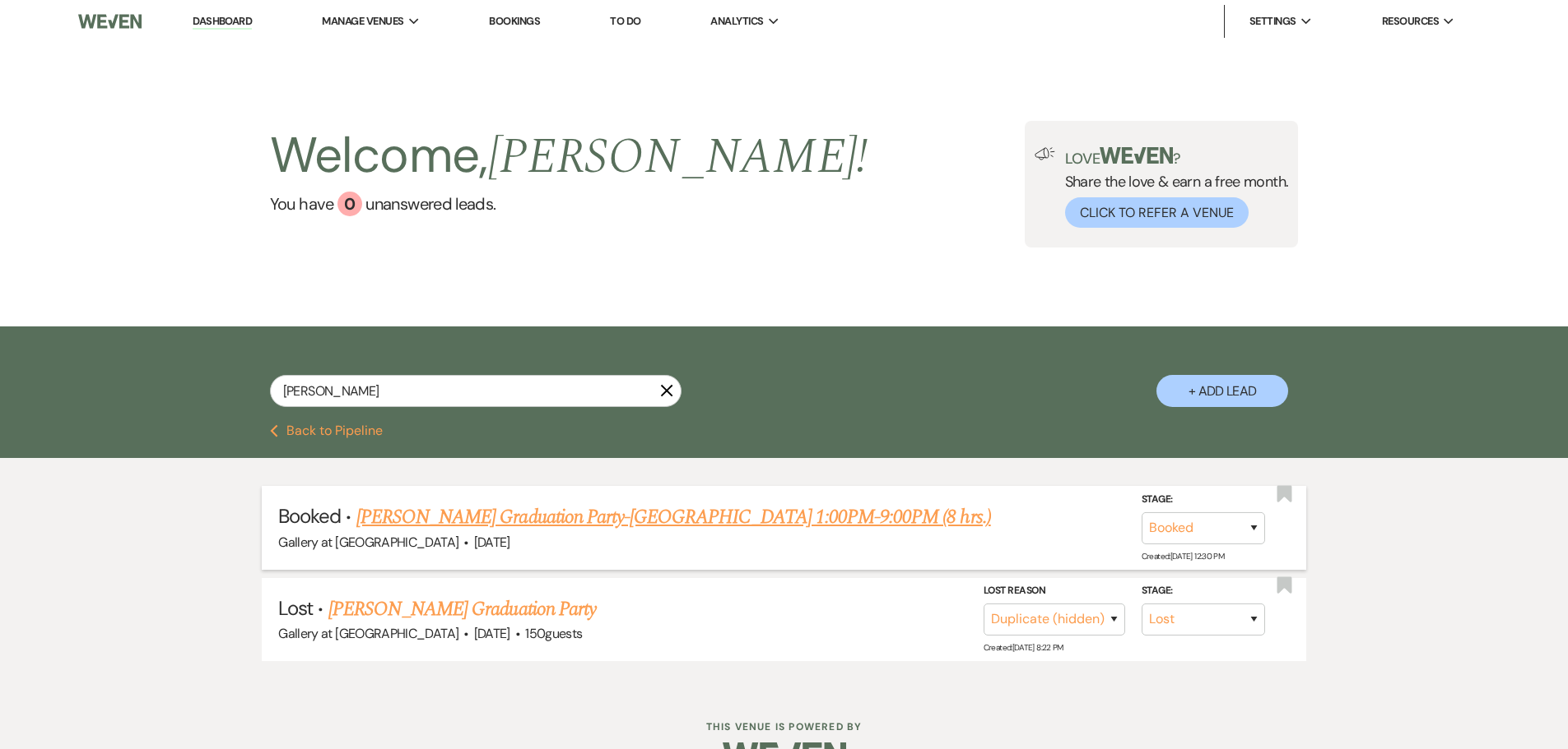
click at [709, 510] on link "[PERSON_NAME] Graduation Party-[GEOGRAPHIC_DATA] 1:00PM-9:00PM (8 hrs.)" at bounding box center [673, 517] width 635 height 30
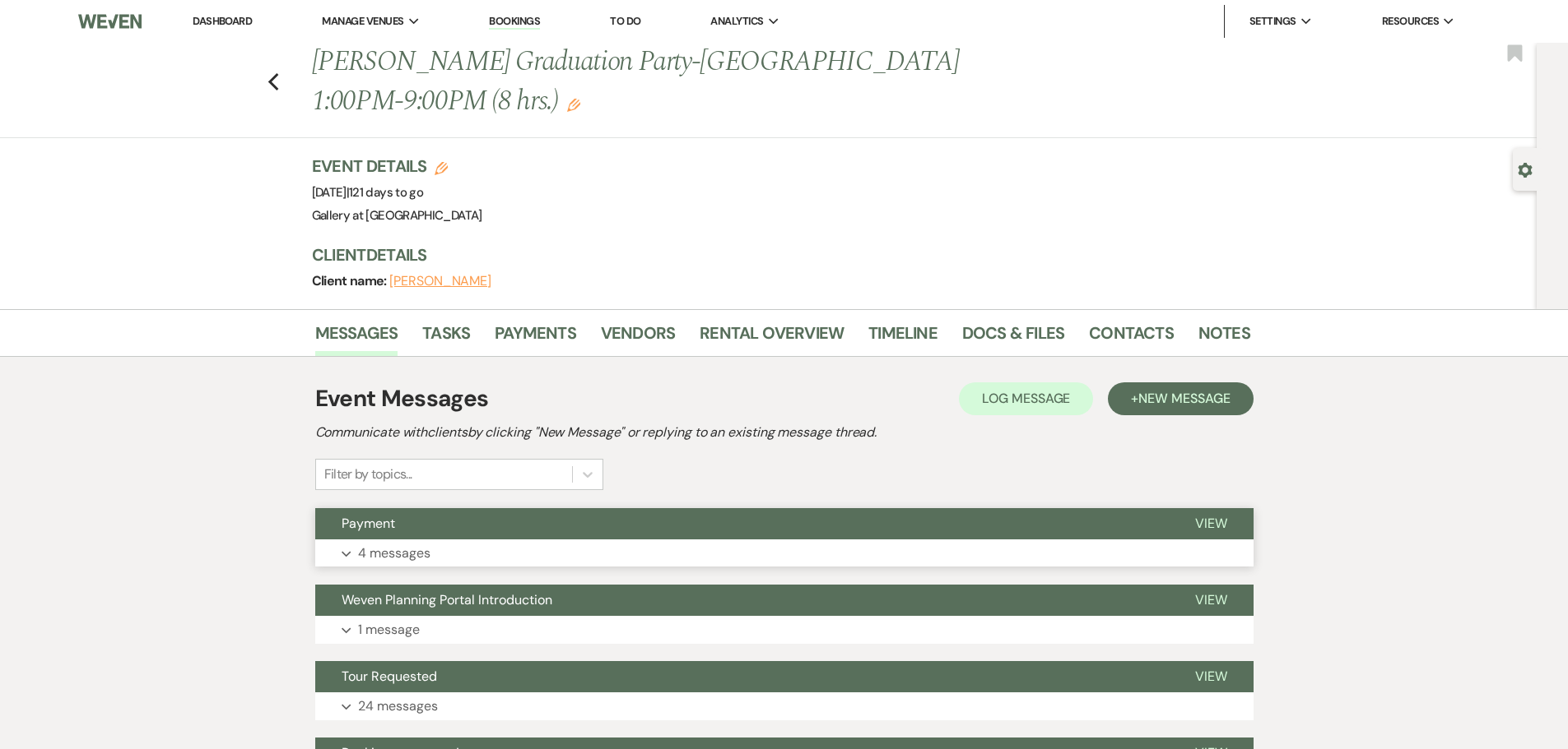
click at [488, 546] on button "Expand 4 messages" at bounding box center [784, 553] width 938 height 28
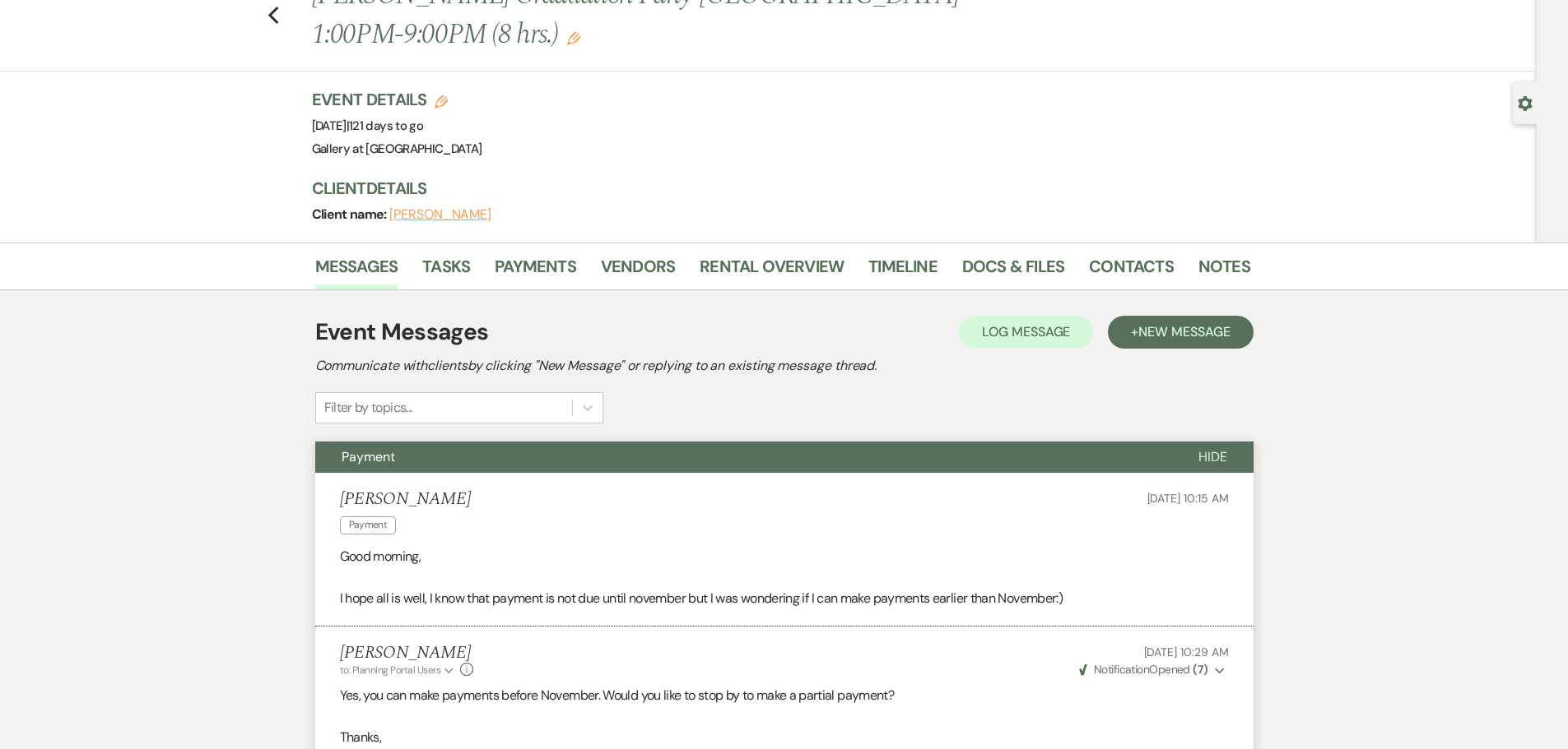
scroll to position [53, 0]
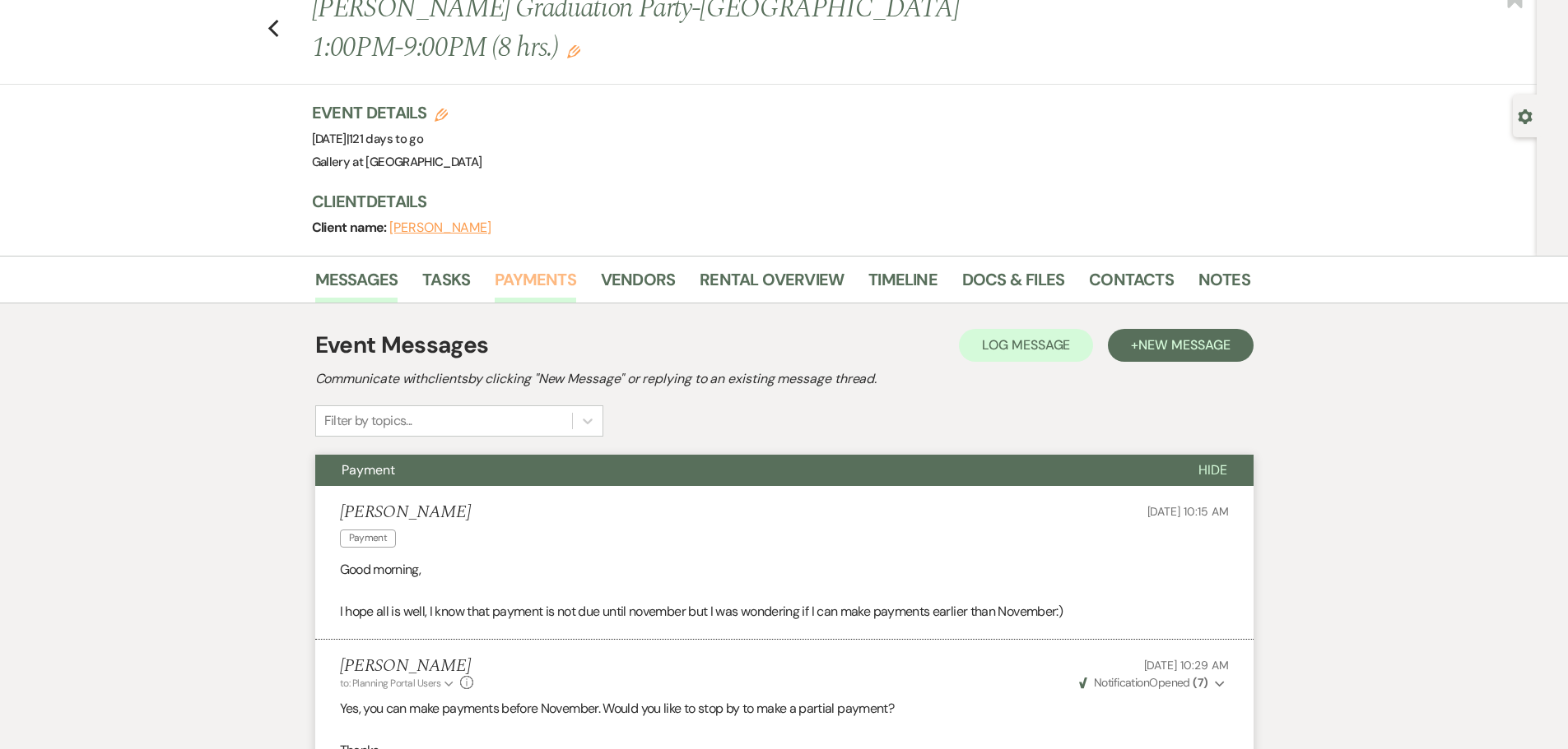
click at [542, 277] on link "Payments" at bounding box center [535, 285] width 81 height 36
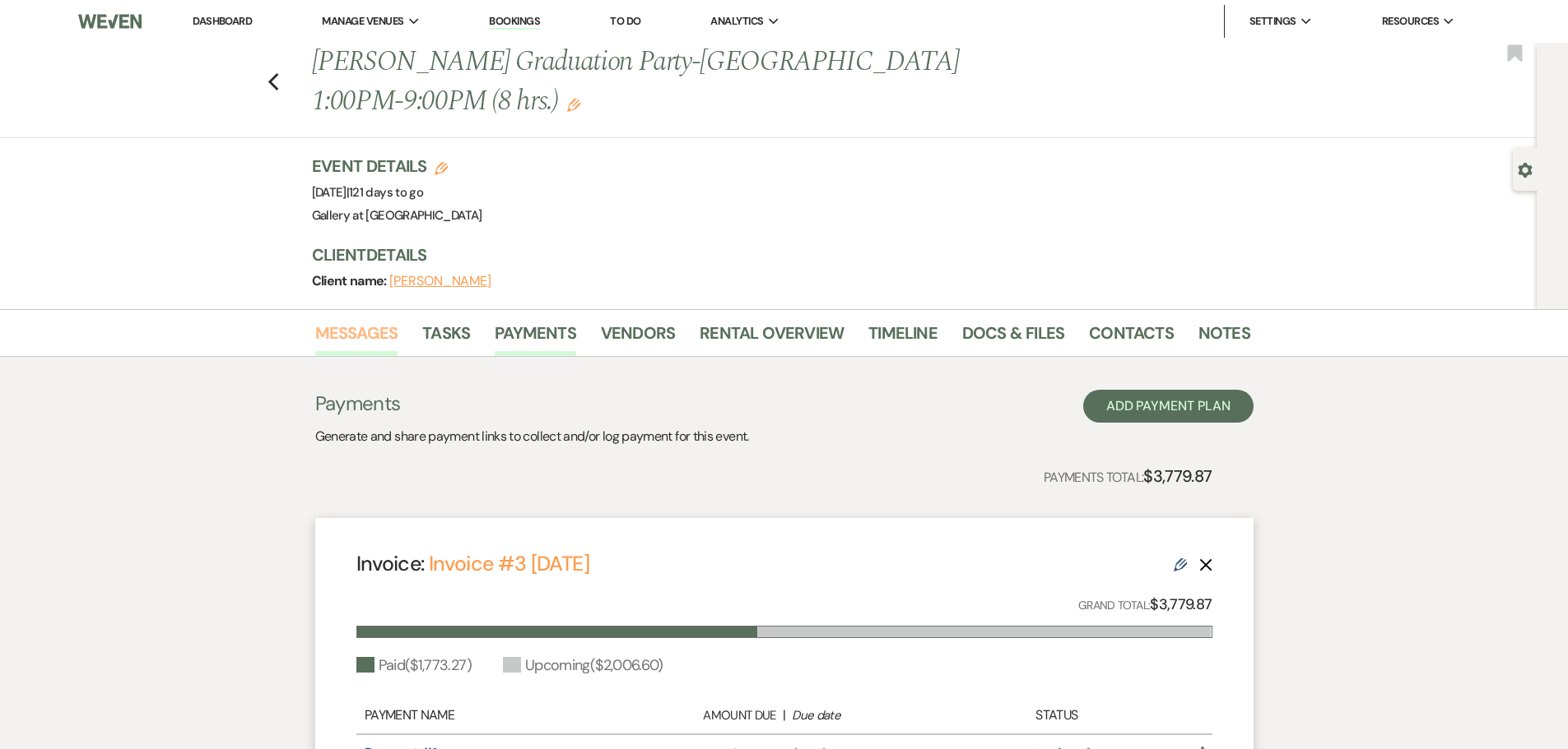
click at [335, 328] on link "Messages" at bounding box center [357, 338] width 83 height 36
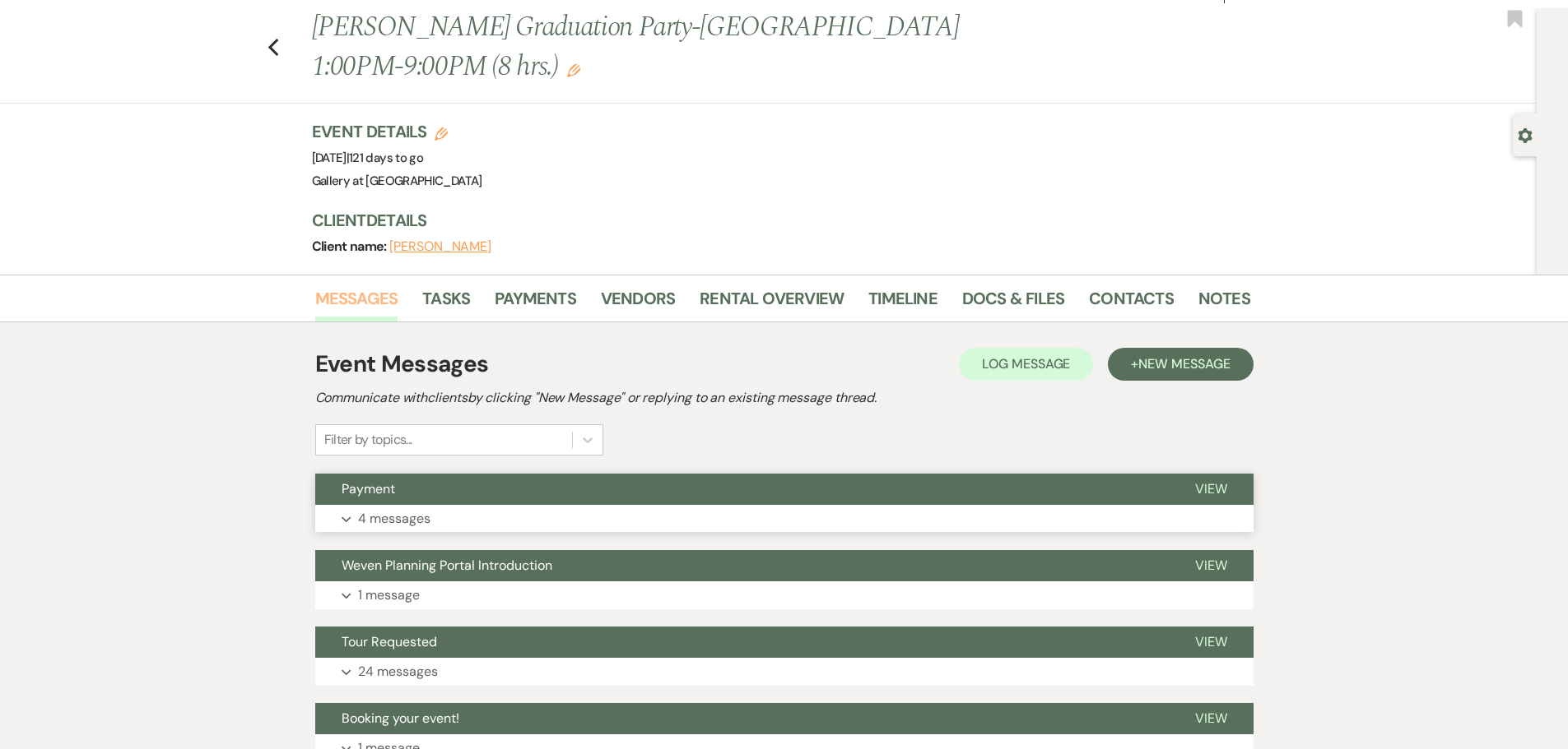
scroll to position [14, 0]
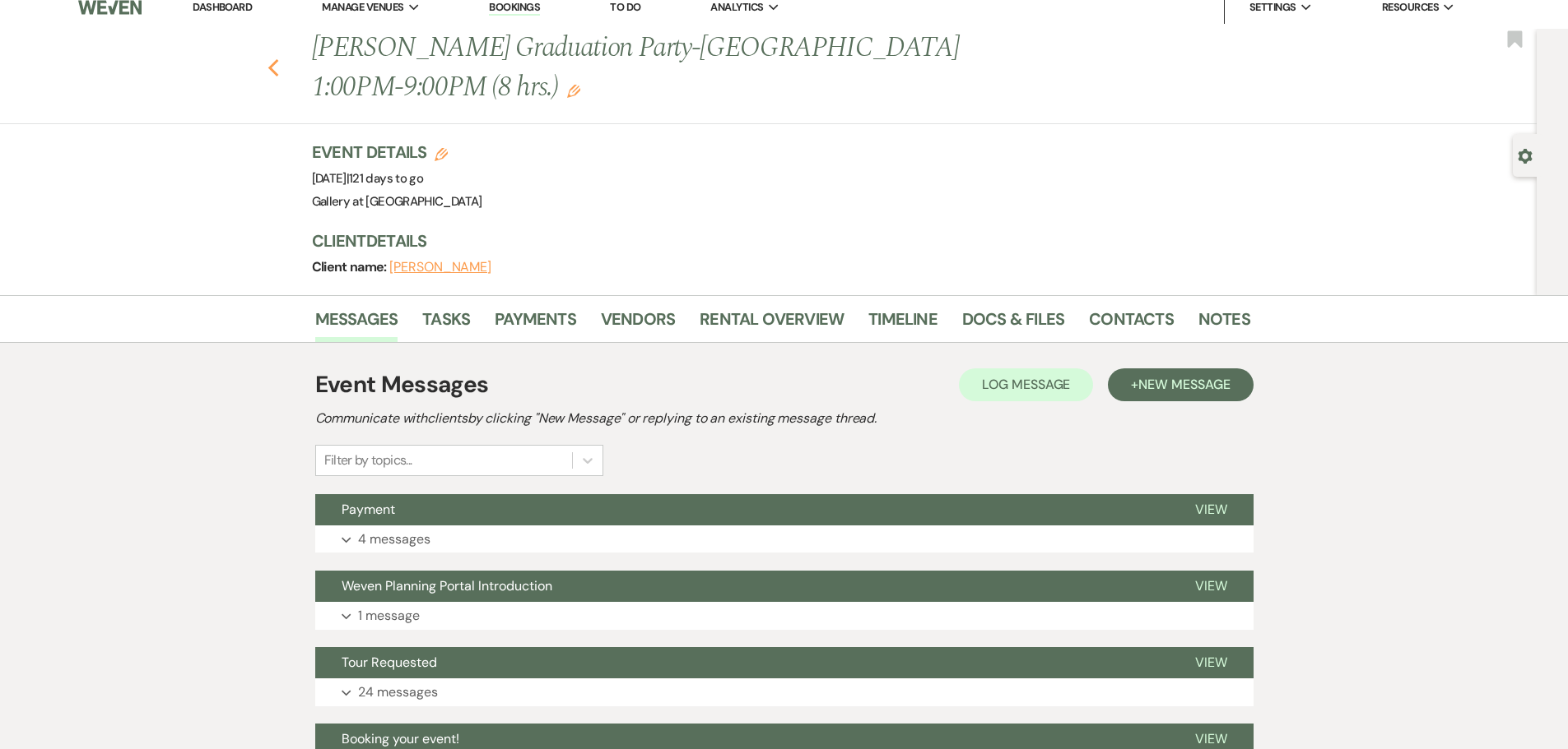
click at [277, 64] on icon "Previous" at bounding box center [274, 68] width 13 height 19
select select "8"
select select "4"
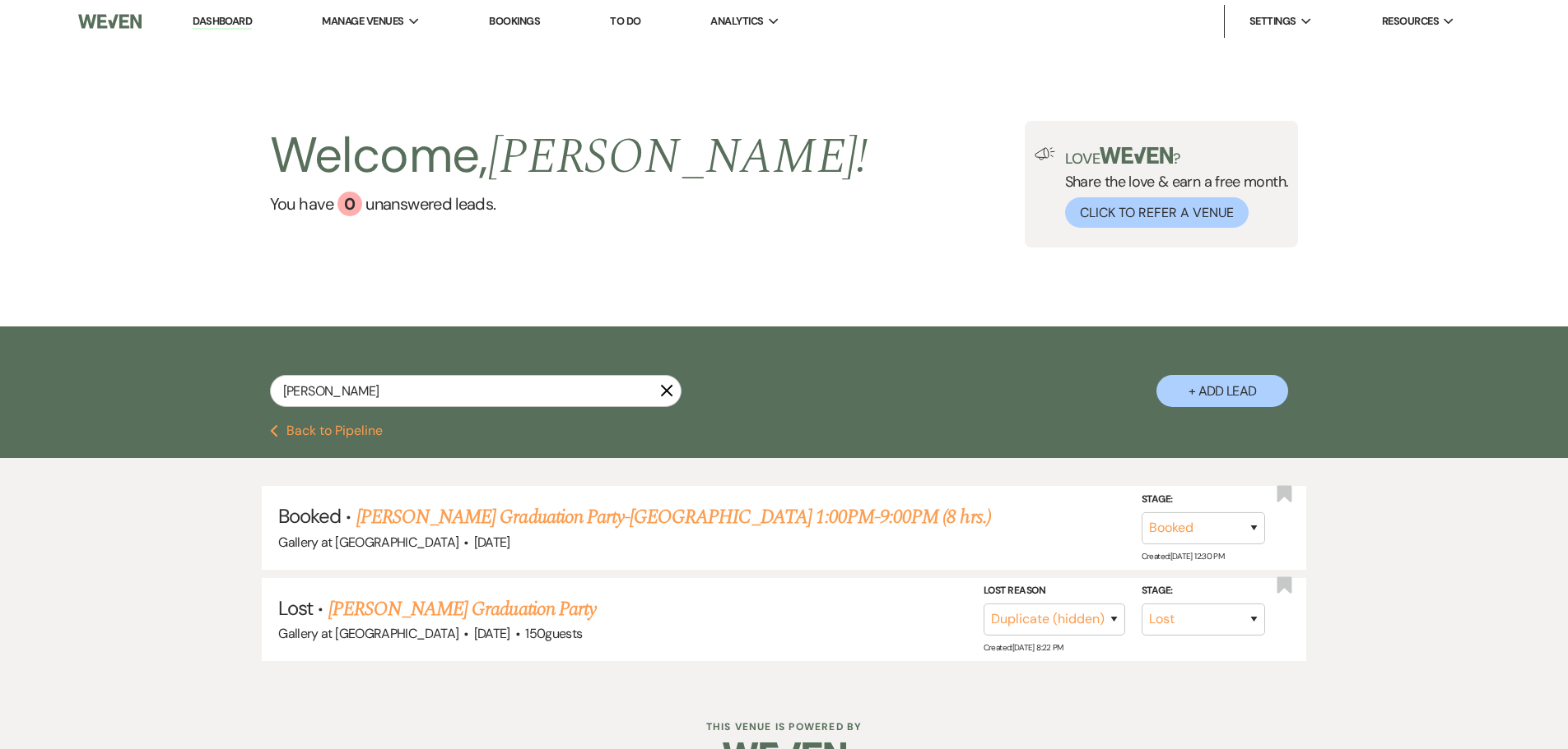
click at [669, 391] on icon "X" at bounding box center [667, 391] width 14 height 14
select select "6"
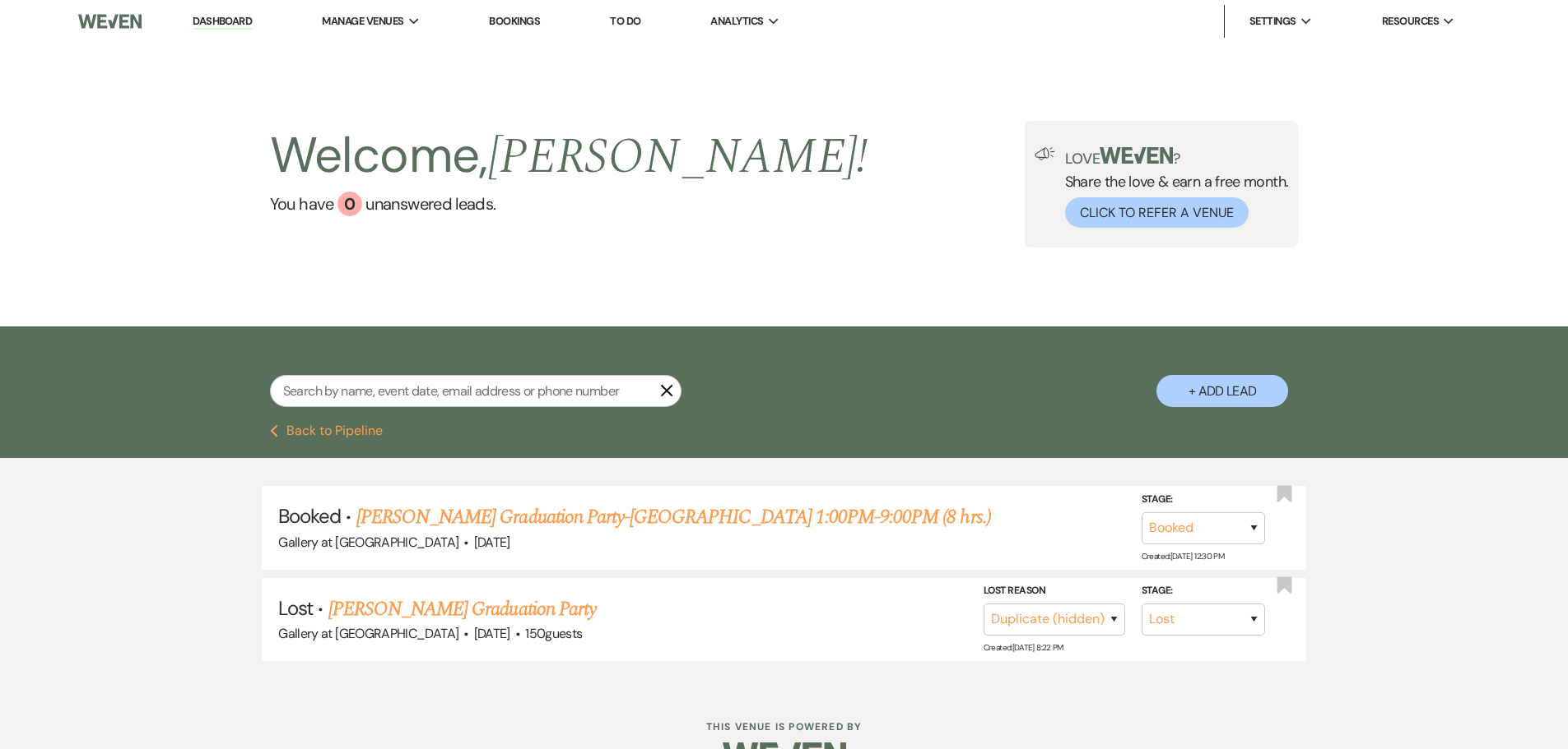
select select "6"
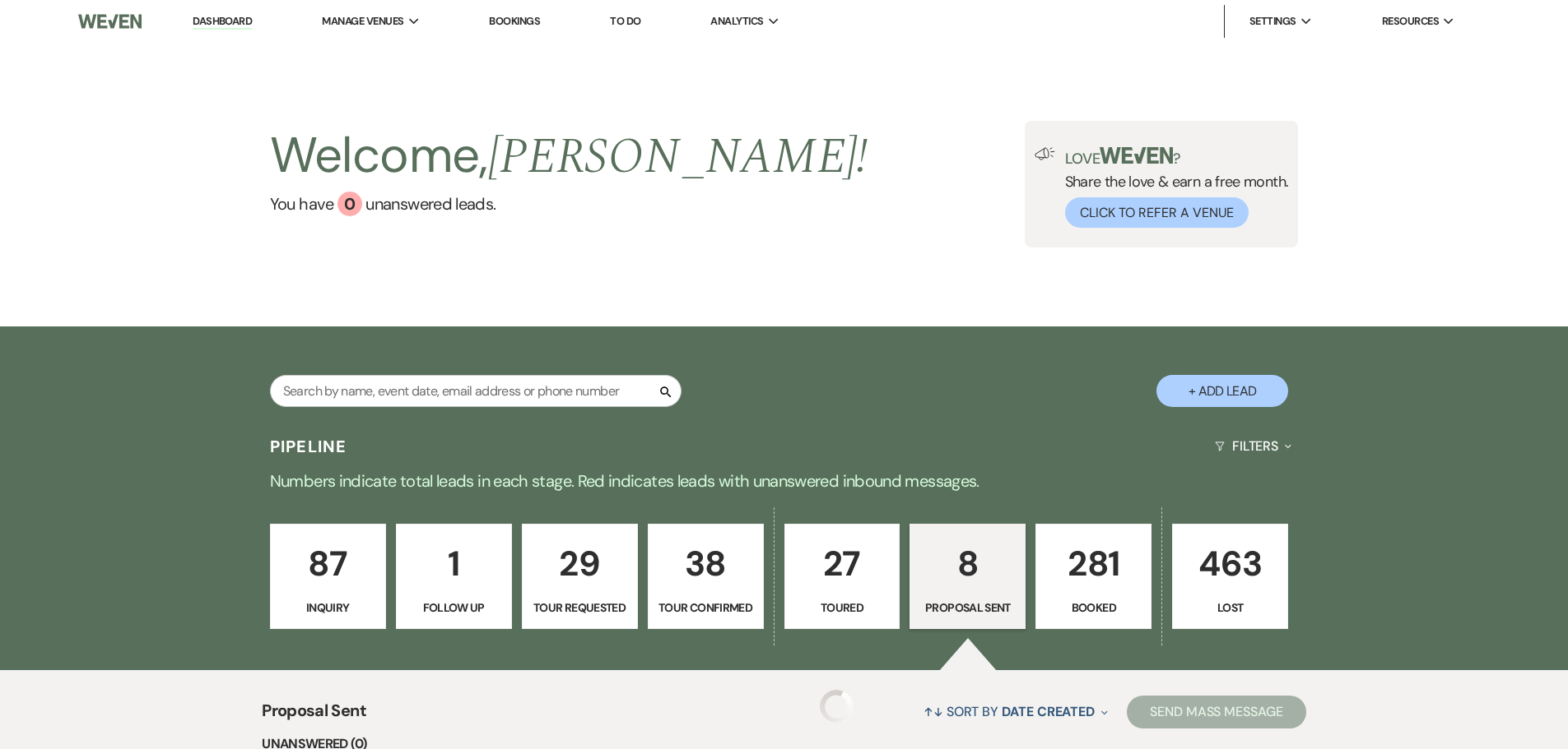
scroll to position [126, 0]
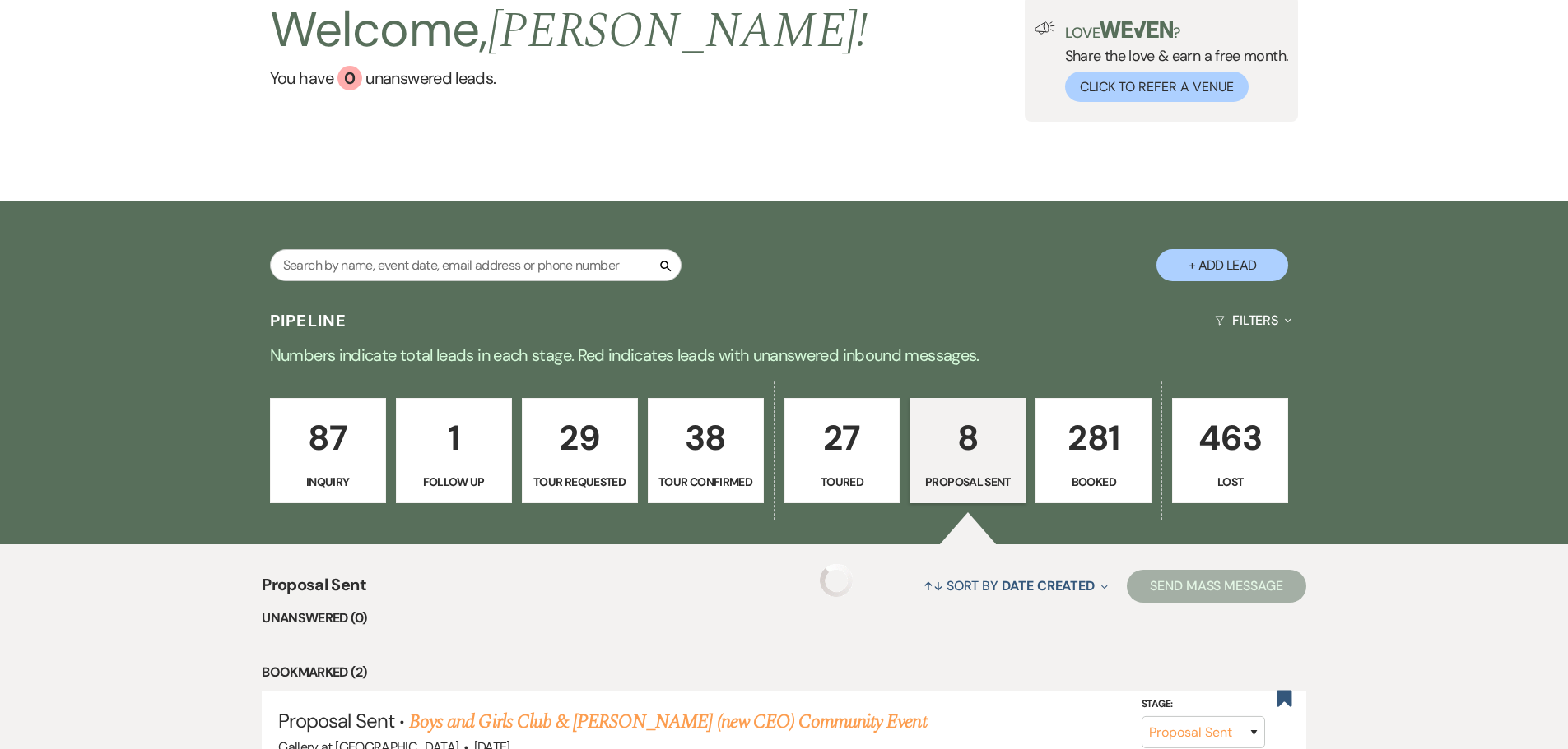
select select "6"
